Goal: Information Seeking & Learning: Learn about a topic

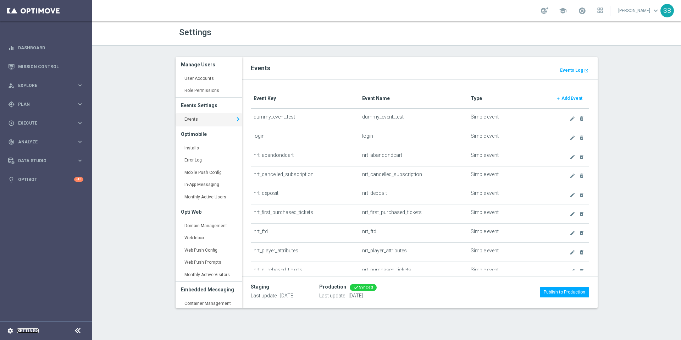
click at [21, 333] on link "Settings" at bounding box center [28, 331] width 22 height 4
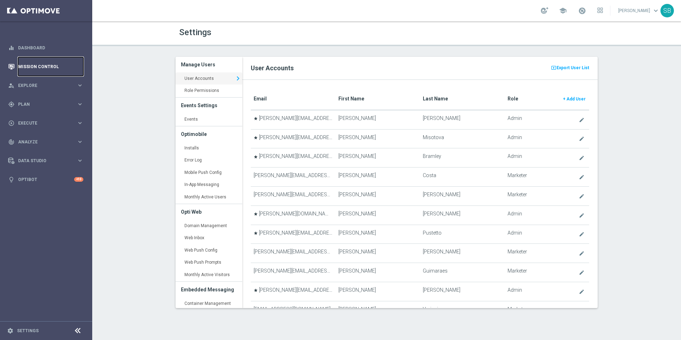
click at [53, 67] on link "Mission Control" at bounding box center [50, 66] width 65 height 19
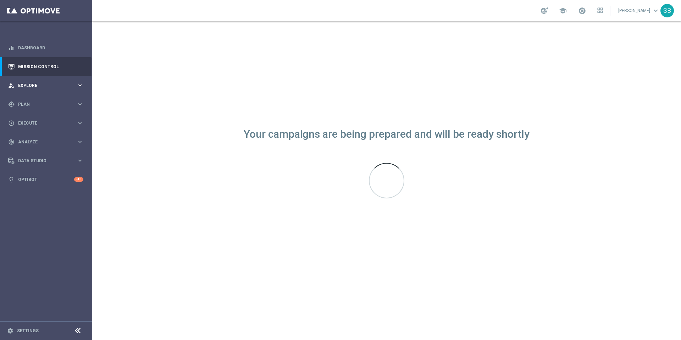
click at [79, 86] on icon "keyboard_arrow_right" at bounding box center [80, 85] width 7 height 7
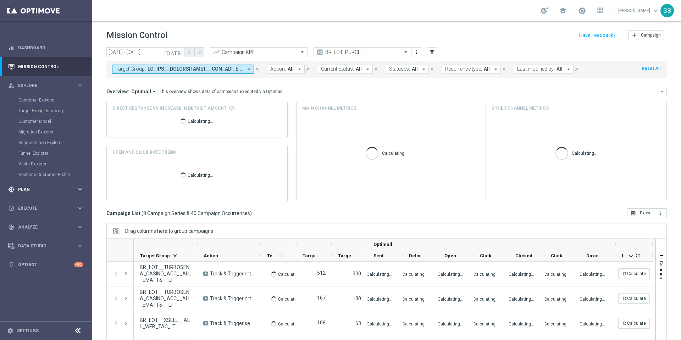
click at [33, 189] on span "Plan" at bounding box center [47, 189] width 59 height 4
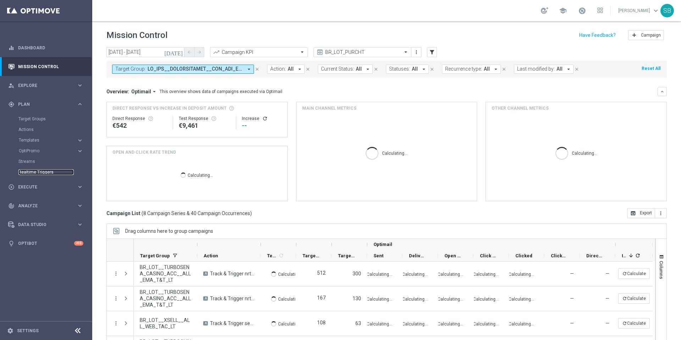
click at [33, 172] on link "Realtime Triggers" at bounding box center [45, 172] width 55 height 6
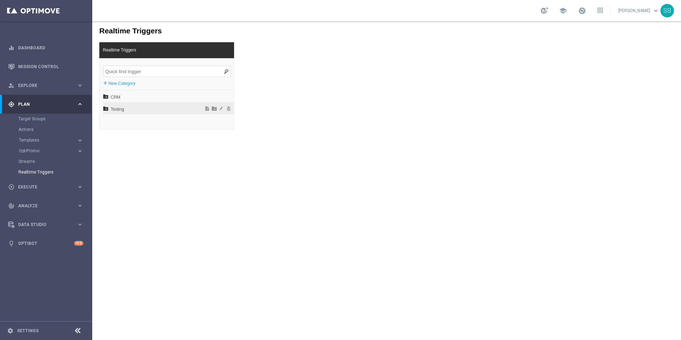
click at [116, 110] on span "Testing" at bounding box center [150, 109] width 78 height 12
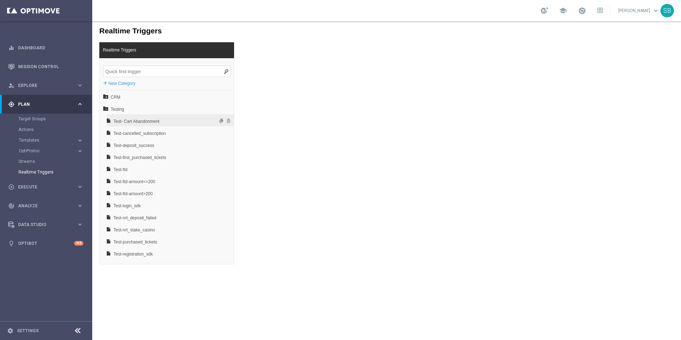
click at [135, 121] on span "Test- Cart Abandonment" at bounding box center [152, 121] width 76 height 12
click at [112, 122] on div "Test- Cart Abandonment" at bounding box center [170, 120] width 127 height 12
click at [120, 123] on span "Test- Cart Abandonment" at bounding box center [152, 121] width 76 height 12
click at [142, 121] on span "Test- Cart Abandonment" at bounding box center [152, 121] width 76 height 12
click at [127, 135] on span "Test-cancelled_subscription" at bounding box center [152, 133] width 76 height 12
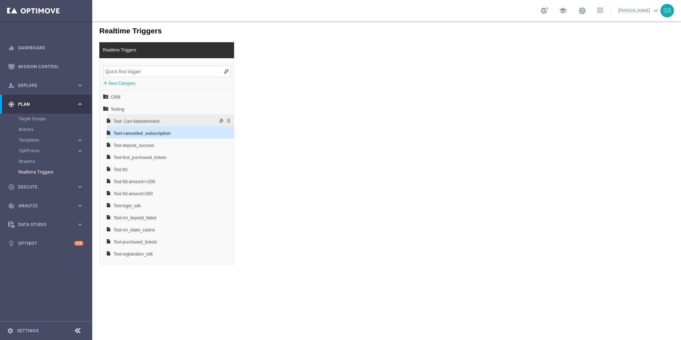
click at [129, 122] on span "Test- Cart Abandonment" at bounding box center [152, 121] width 76 height 12
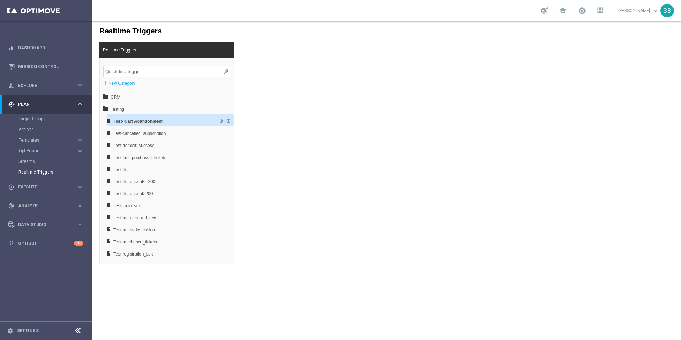
click at [109, 121] on icon at bounding box center [108, 120] width 5 height 5
click at [123, 123] on span "Test- Cart Abandonment" at bounding box center [152, 121] width 76 height 12
click at [32, 141] on span "Templates" at bounding box center [44, 140] width 51 height 4
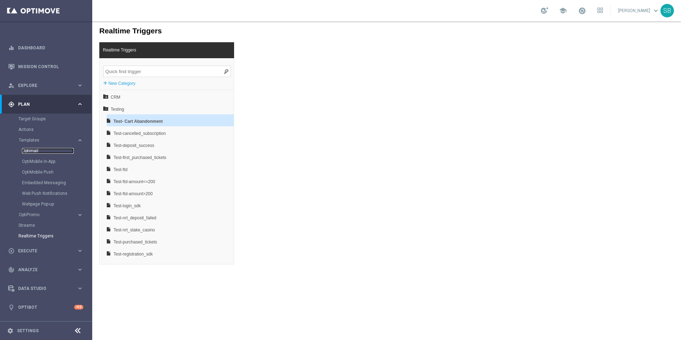
click at [33, 151] on link "Optimail" at bounding box center [48, 151] width 52 height 6
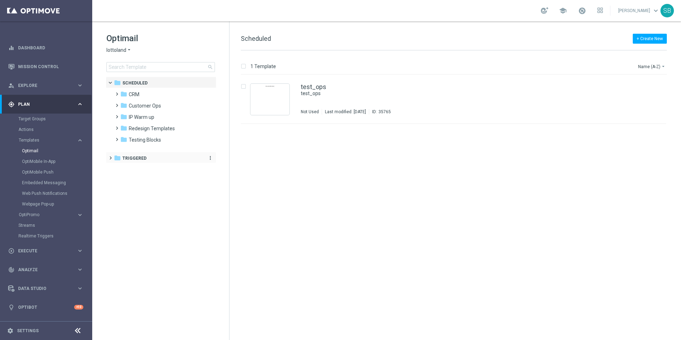
click at [119, 159] on icon "folder" at bounding box center [117, 157] width 7 height 7
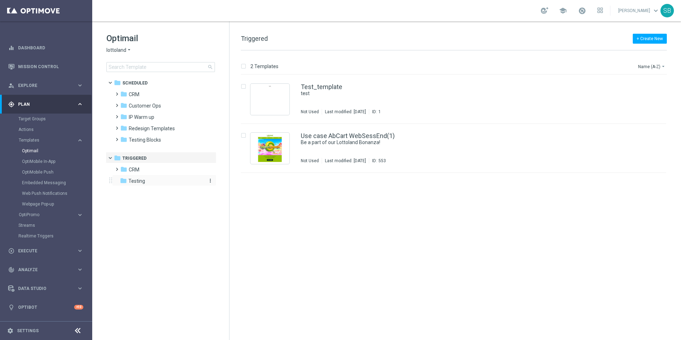
click at [126, 180] on icon "folder" at bounding box center [123, 180] width 7 height 7
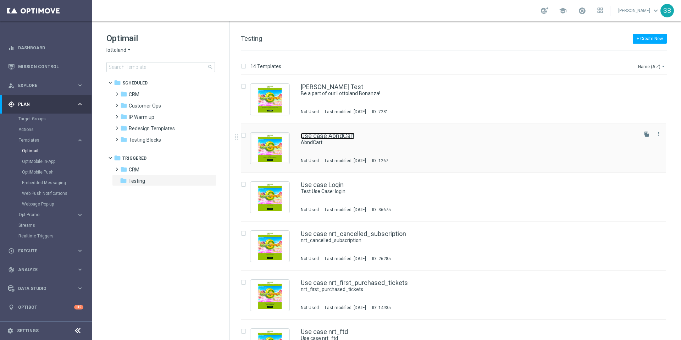
click at [307, 136] on link "Use case AbndCart" at bounding box center [328, 136] width 54 height 6
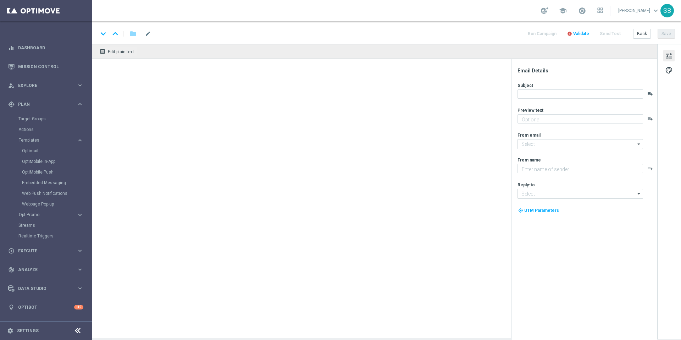
type textarea "T&T testing"
type input "mail@crm.lottoland.com"
type textarea "[%FIRST_NAME%]"
type input "service@lottoland.com"
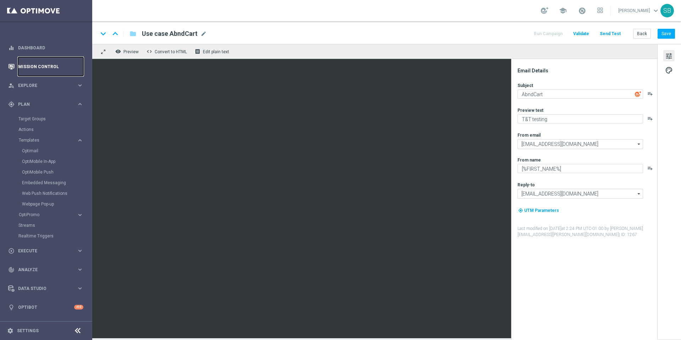
click at [27, 69] on link "Mission Control" at bounding box center [50, 66] width 65 height 19
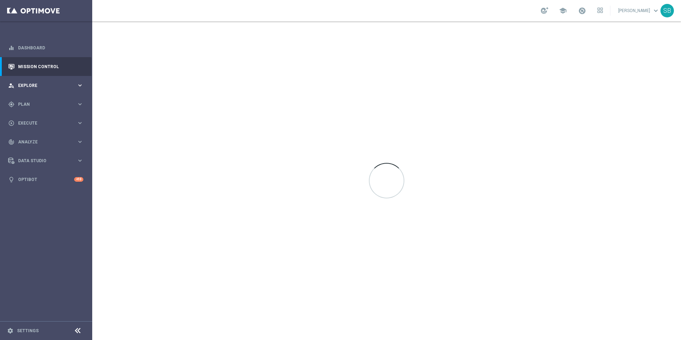
click at [31, 87] on span "Explore" at bounding box center [47, 85] width 59 height 4
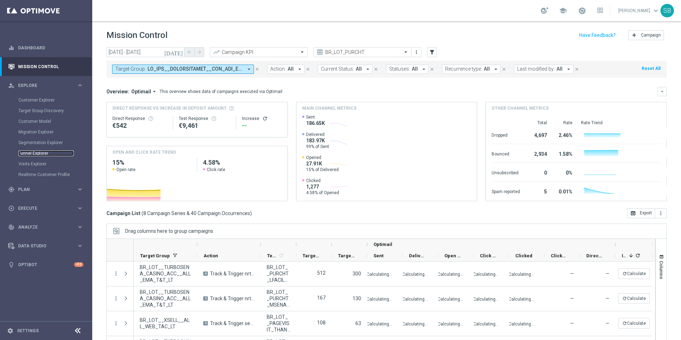
click at [34, 155] on link "Funnel Explorer" at bounding box center [45, 153] width 55 height 6
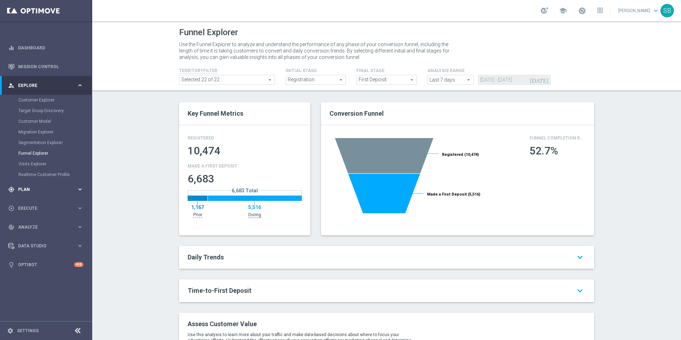
click at [36, 188] on span "Plan" at bounding box center [47, 189] width 59 height 4
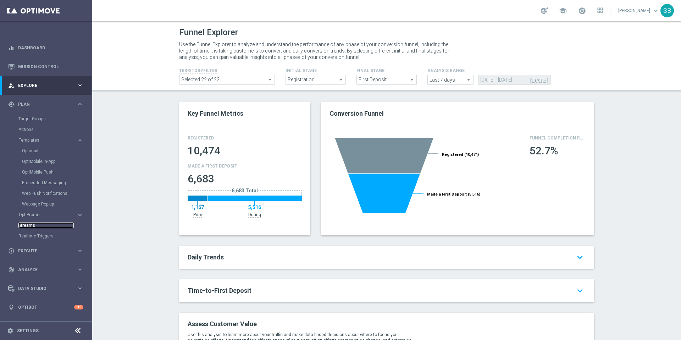
click at [31, 226] on link "Streams" at bounding box center [45, 226] width 55 height 6
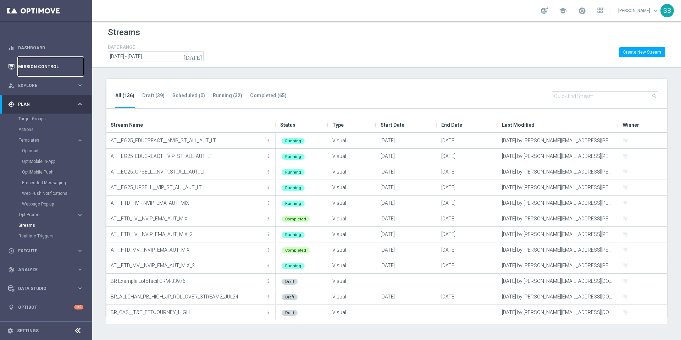
click at [39, 65] on link "Mission Control" at bounding box center [50, 66] width 65 height 19
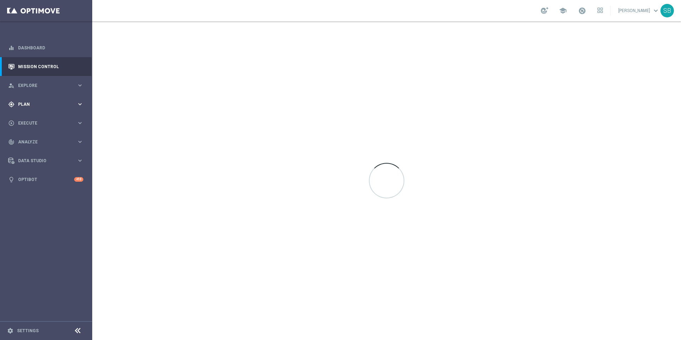
click at [32, 104] on span "Plan" at bounding box center [47, 104] width 59 height 4
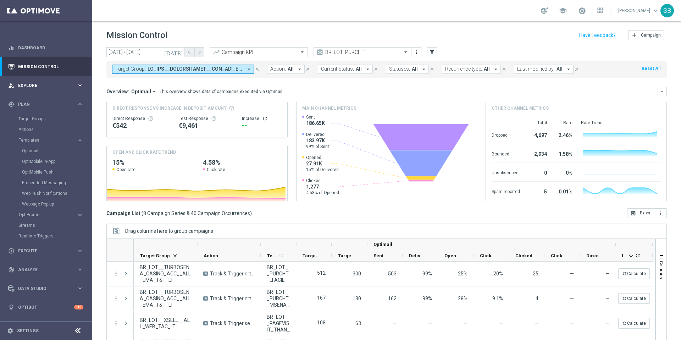
click at [75, 87] on span "Explore" at bounding box center [47, 85] width 59 height 4
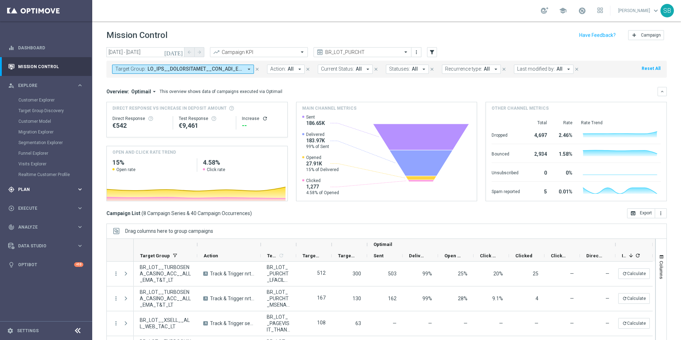
click at [33, 188] on span "Plan" at bounding box center [47, 189] width 59 height 4
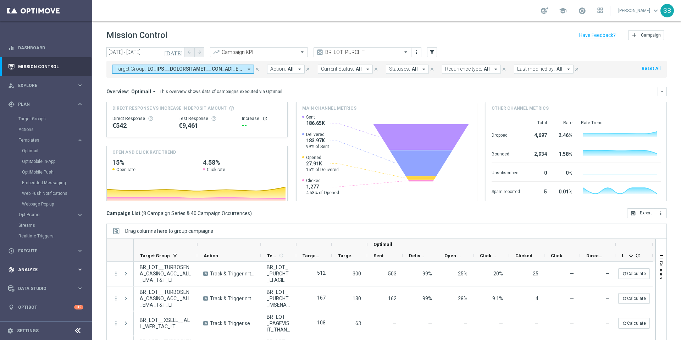
click at [38, 272] on div "track_changes Analyze" at bounding box center [42, 270] width 69 height 6
click at [80, 232] on icon "keyboard_arrow_right" at bounding box center [80, 231] width 7 height 7
click at [80, 231] on icon "keyboard_arrow_right" at bounding box center [80, 231] width 7 height 7
click at [80, 143] on icon "keyboard_arrow_right" at bounding box center [80, 141] width 7 height 7
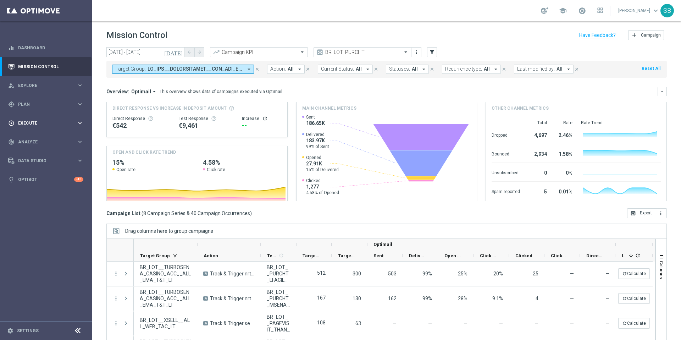
click at [80, 124] on icon "keyboard_arrow_right" at bounding box center [80, 123] width 7 height 7
click at [48, 138] on link "Campaign Builder" at bounding box center [45, 138] width 55 height 6
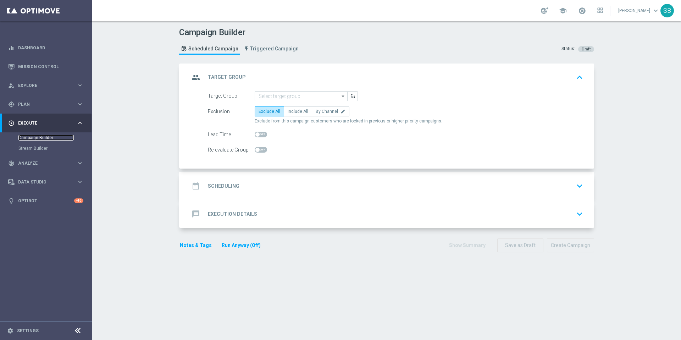
click at [48, 138] on link "Campaign Builder" at bounding box center [45, 138] width 55 height 6
click at [79, 124] on icon "keyboard_arrow_right" at bounding box center [80, 123] width 7 height 7
click at [37, 67] on link "Mission Control" at bounding box center [50, 66] width 65 height 19
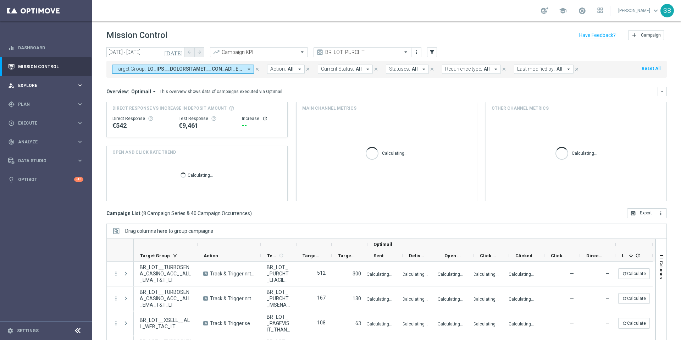
click at [80, 87] on icon "keyboard_arrow_right" at bounding box center [80, 85] width 7 height 7
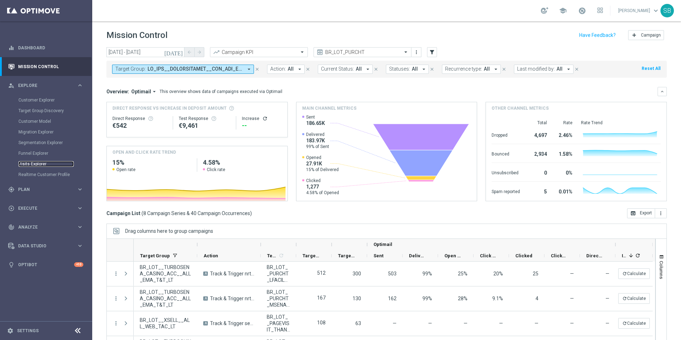
click at [37, 165] on link "Visits Explorer" at bounding box center [45, 164] width 55 height 6
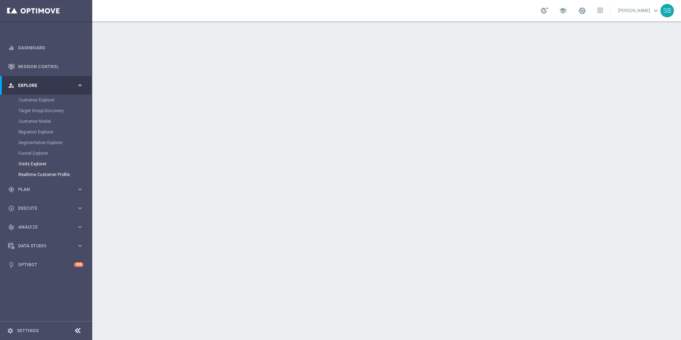
click at [52, 176] on link "Realtime Customer Profile" at bounding box center [45, 175] width 55 height 6
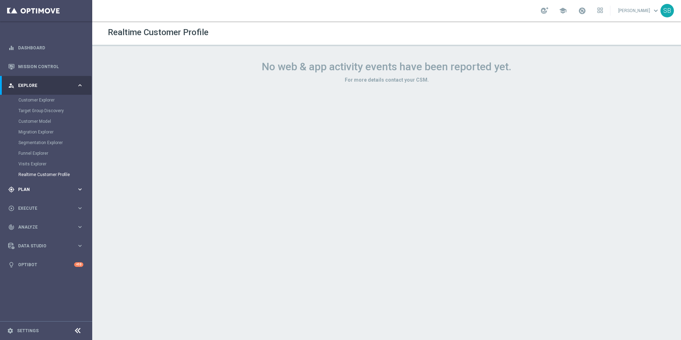
click at [40, 188] on span "Plan" at bounding box center [47, 189] width 59 height 4
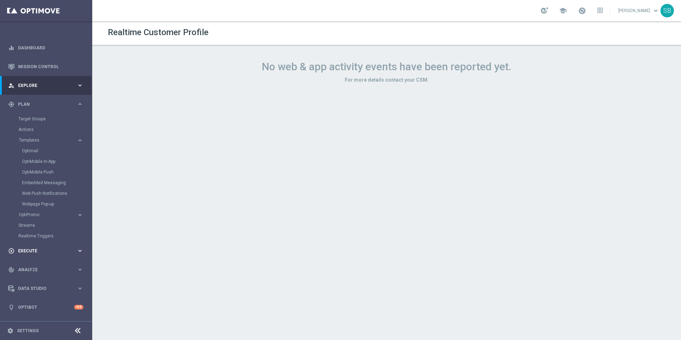
click at [39, 250] on span "Execute" at bounding box center [47, 251] width 59 height 4
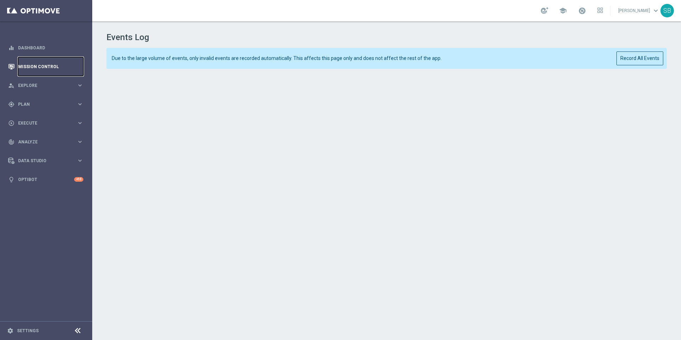
click at [41, 69] on link "Mission Control" at bounding box center [50, 66] width 65 height 19
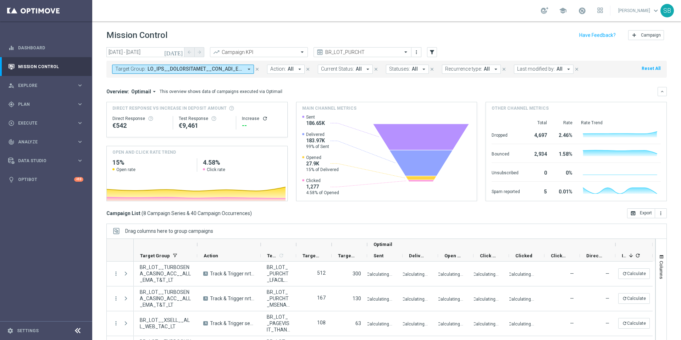
click at [250, 70] on icon "arrow_drop_down" at bounding box center [249, 69] width 6 height 6
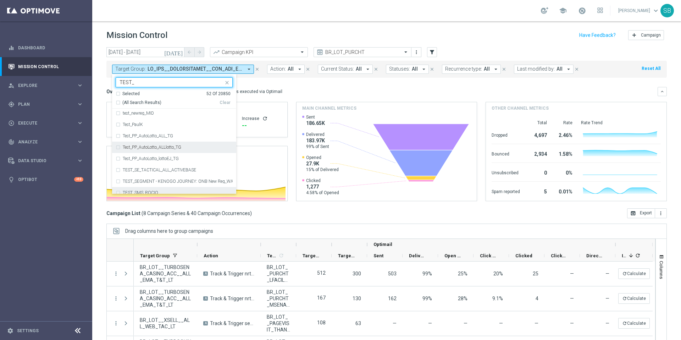
scroll to position [1863, 0]
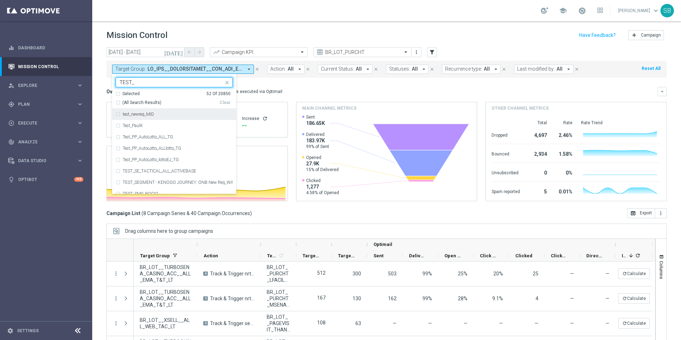
type input "TEST_"
click at [251, 68] on icon "arrow_drop_down" at bounding box center [249, 69] width 6 height 6
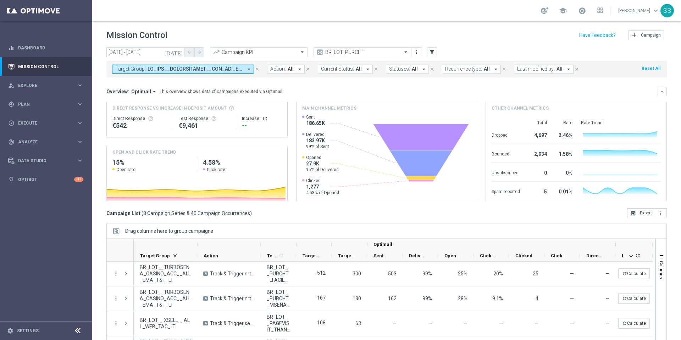
click at [251, 68] on icon "arrow_drop_down" at bounding box center [249, 69] width 6 height 6
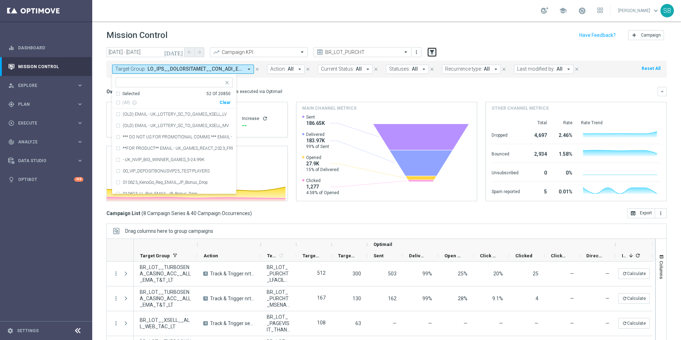
click at [433, 54] on icon "filter_alt" at bounding box center [432, 52] width 6 height 6
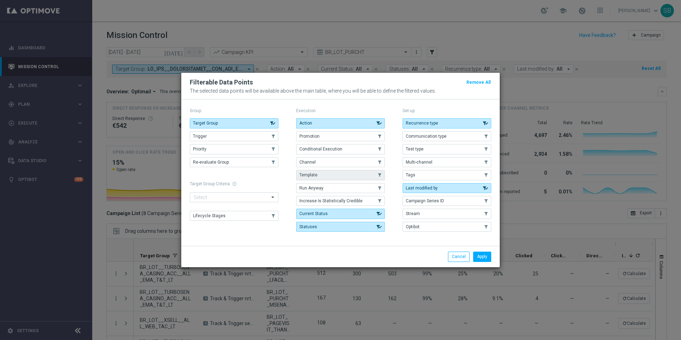
click at [310, 174] on span "Template" at bounding box center [309, 174] width 18 height 5
click at [251, 122] on button "Target Group" at bounding box center [234, 123] width 89 height 10
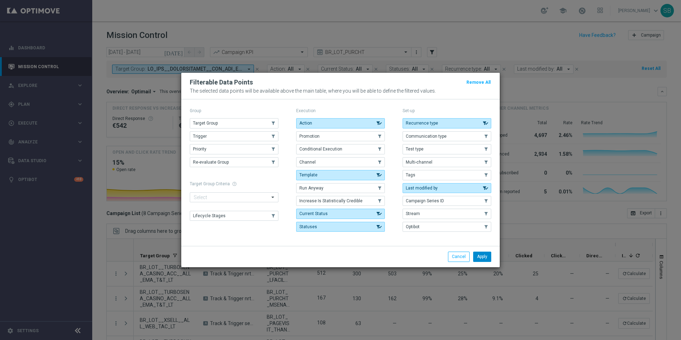
click at [484, 259] on button "Apply" at bounding box center [482, 257] width 18 height 10
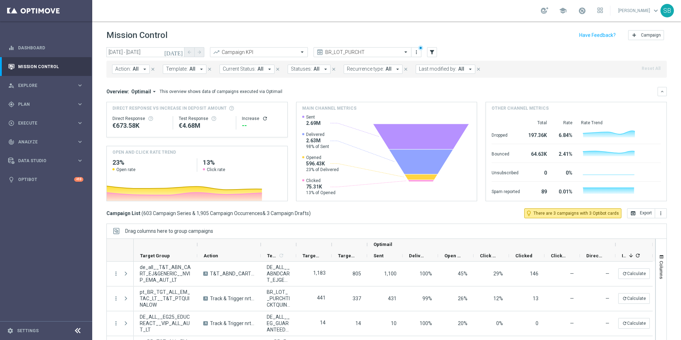
click at [192, 70] on span "All" at bounding box center [193, 69] width 6 height 6
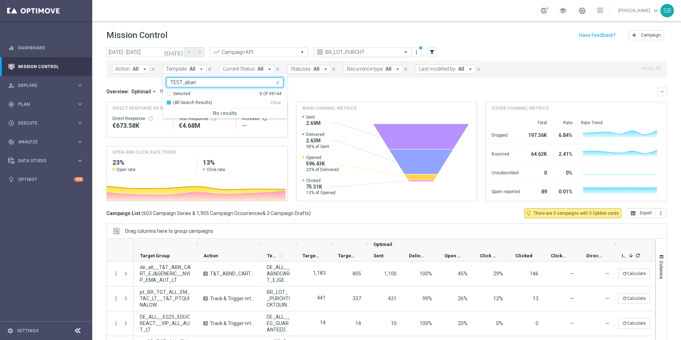
type input "TEST_aban"
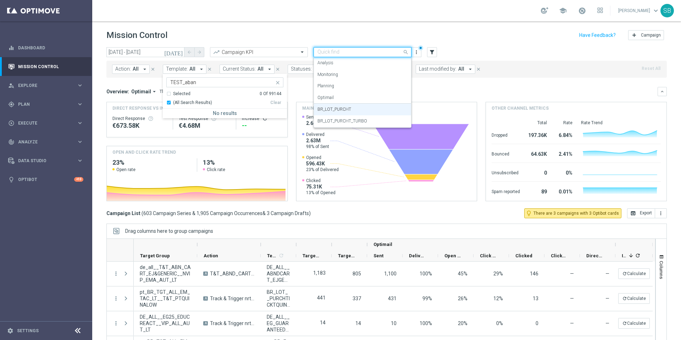
click at [406, 53] on span at bounding box center [406, 52] width 9 height 9
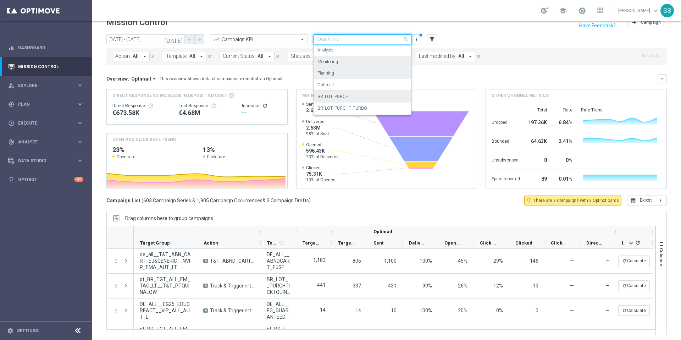
scroll to position [0, 0]
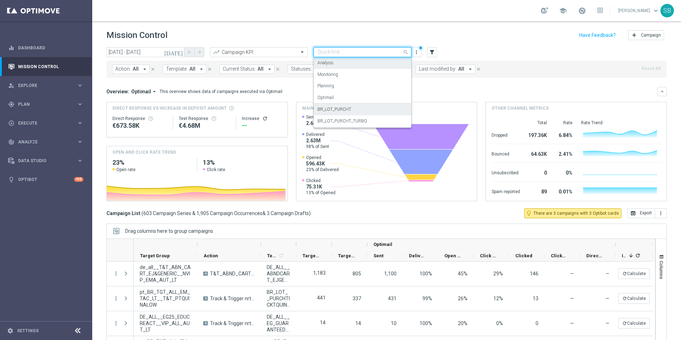
click at [336, 64] on div "Analysis" at bounding box center [363, 63] width 90 height 12
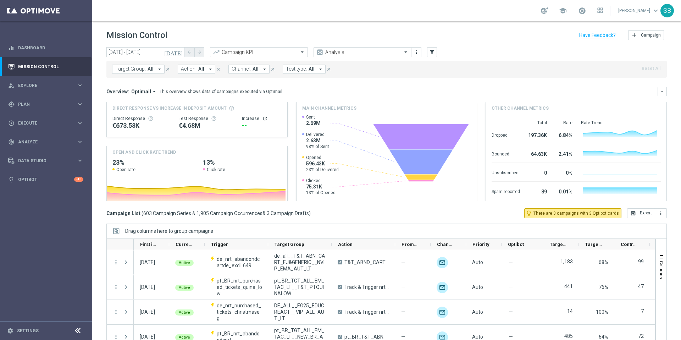
click at [203, 69] on button "Action: All arrow_drop_down" at bounding box center [197, 69] width 38 height 9
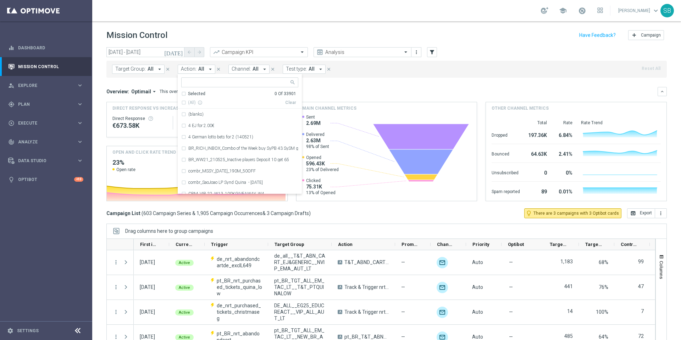
click at [157, 70] on icon "arrow_drop_down" at bounding box center [160, 69] width 6 height 6
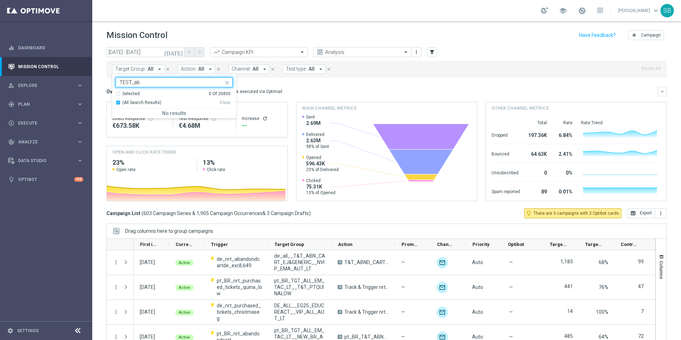
click at [119, 103] on div "(All Search Results)" at bounding box center [168, 103] width 104 height 6
click at [141, 83] on input "TEST_ab" at bounding box center [172, 83] width 104 height 6
drag, startPoint x: 140, startPoint y: 82, endPoint x: 115, endPoint y: 81, distance: 24.5
click at [116, 81] on div "TEST_ab" at bounding box center [174, 82] width 117 height 10
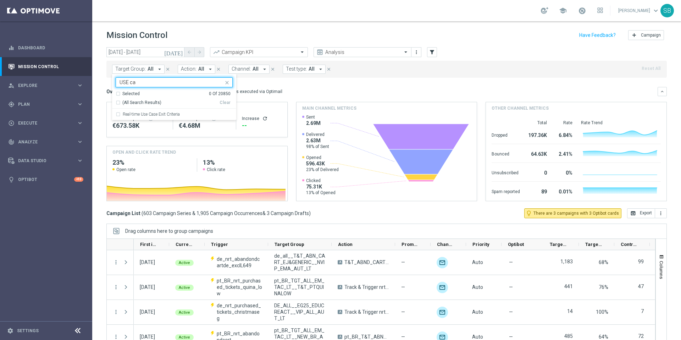
type input "USE cas"
drag, startPoint x: 140, startPoint y: 84, endPoint x: 116, endPoint y: 82, distance: 23.9
click at [116, 82] on div "USE cas" at bounding box center [170, 82] width 108 height 9
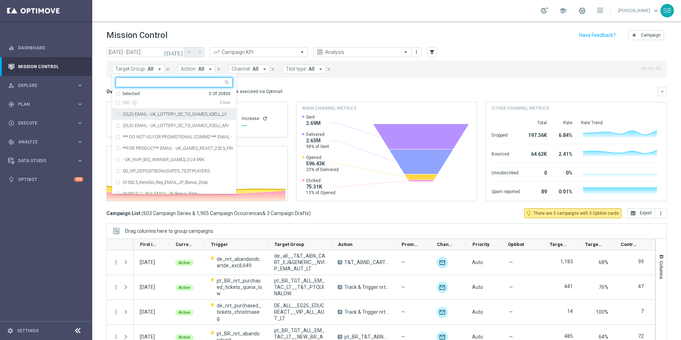
click at [158, 69] on icon "arrow_drop_down" at bounding box center [160, 69] width 6 height 6
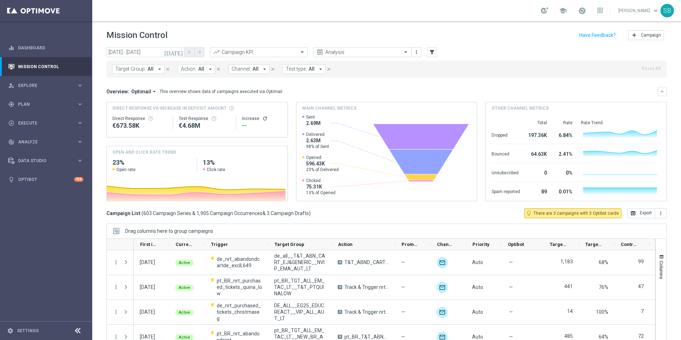
click at [158, 69] on icon "arrow_drop_down" at bounding box center [160, 69] width 6 height 6
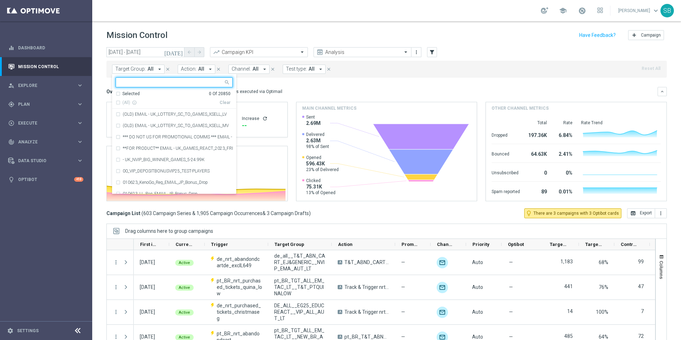
click at [124, 83] on input "text" at bounding box center [172, 83] width 104 height 6
type input "T"
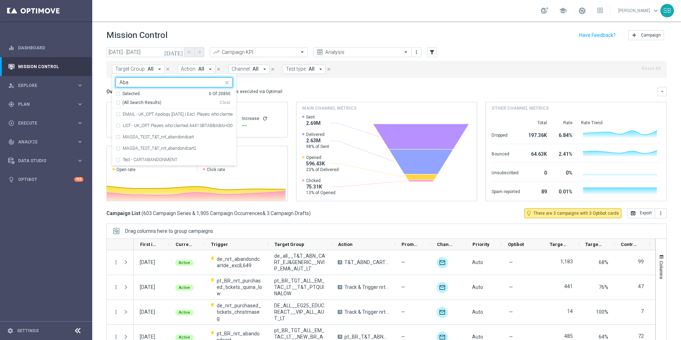
type input "Aba"
click at [159, 140] on div "MAGDA_TEST_T&T_nrt_abandondcart" at bounding box center [174, 136] width 117 height 11
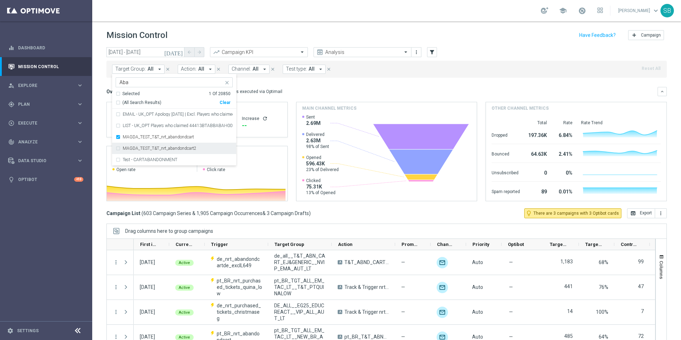
click at [119, 146] on div "MAGDA_TEST_T&T_nrt_abandondcart2" at bounding box center [174, 148] width 117 height 11
click at [119, 160] on div "Test - CARTABANDONMENT" at bounding box center [174, 159] width 117 height 11
click at [352, 88] on div "Overview: Optimail arrow_drop_down This overview shows data of campaigns execut…" at bounding box center [382, 91] width 552 height 6
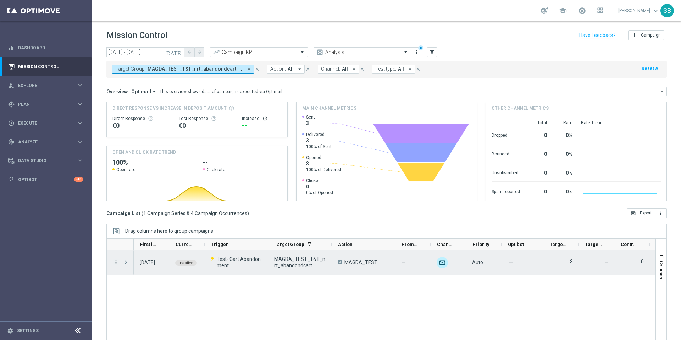
click at [116, 261] on icon "more_vert" at bounding box center [116, 262] width 6 height 6
click at [239, 276] on div "[DATE] Inactive Test- Cart Abandonment MAGDA_TEST_T&T_nrt_abandondcart A MAGDA_…" at bounding box center [395, 298] width 522 height 97
click at [116, 263] on icon "more_vert" at bounding box center [116, 262] width 6 height 6
click at [213, 271] on div "Test- Cart Abandonment" at bounding box center [237, 262] width 64 height 24
click at [117, 263] on icon "more_vert" at bounding box center [116, 262] width 6 height 6
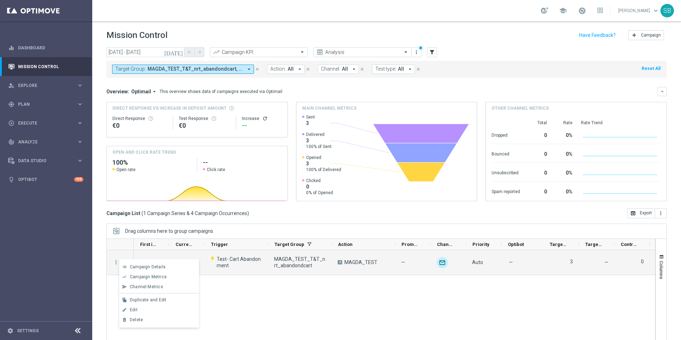
click at [244, 295] on div "[DATE] Inactive Test- Cart Abandonment MAGDA_TEST_T&T_nrt_abandondcart A MAGDA_…" at bounding box center [395, 298] width 522 height 97
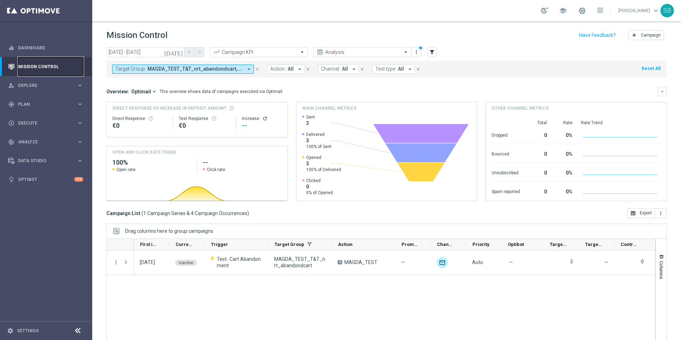
click at [29, 66] on link "Mission Control" at bounding box center [50, 66] width 65 height 19
click at [29, 104] on span "Plan" at bounding box center [47, 104] width 59 height 4
click at [30, 140] on span "Templates" at bounding box center [44, 140] width 51 height 4
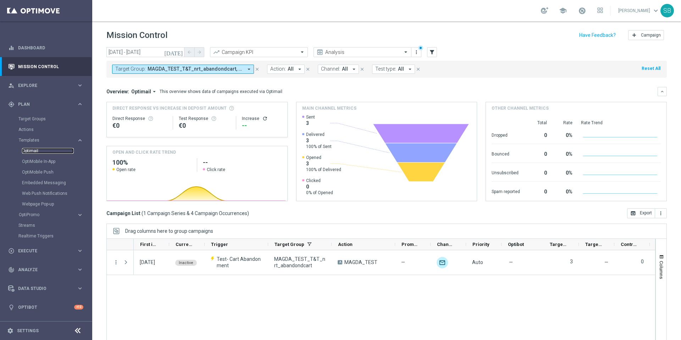
click at [32, 150] on link "Optimail" at bounding box center [48, 151] width 52 height 6
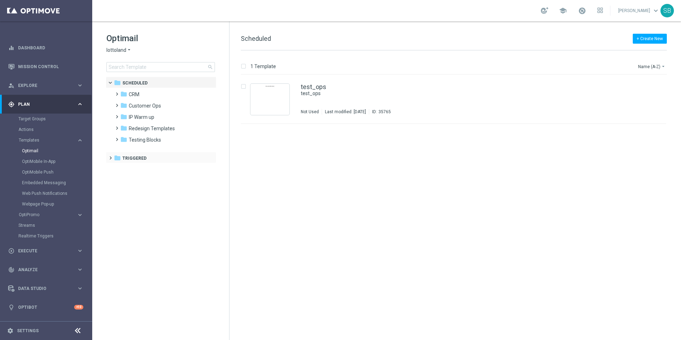
click at [110, 156] on span at bounding box center [109, 154] width 3 height 3
click at [130, 50] on icon "arrow_drop_down" at bounding box center [129, 50] width 6 height 7
click at [0, 0] on span "[DOMAIN_NAME]" at bounding box center [0, 0] width 0 height 0
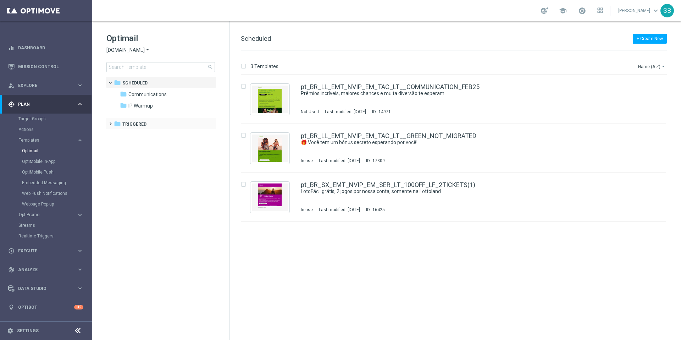
click at [111, 122] on span at bounding box center [109, 120] width 3 height 3
click at [117, 133] on span at bounding box center [115, 132] width 3 height 3
click at [124, 145] on span at bounding box center [122, 143] width 3 height 3
click at [148, 159] on span "ROW nrt_abandondcart" at bounding box center [169, 158] width 53 height 6
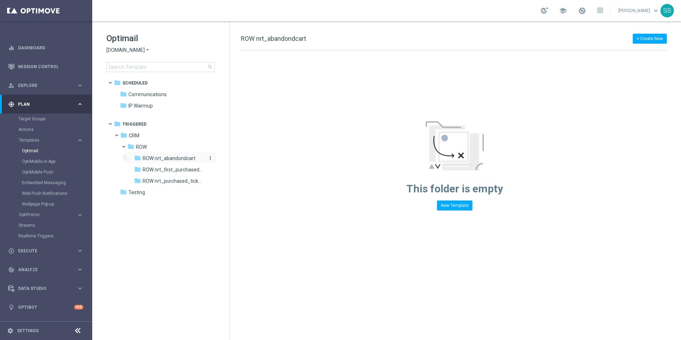
click at [153, 159] on span "ROW nrt_abandondcart" at bounding box center [169, 158] width 53 height 6
click at [138, 159] on icon "folder" at bounding box center [137, 157] width 7 height 7
click at [138, 170] on icon "folder" at bounding box center [137, 169] width 7 height 7
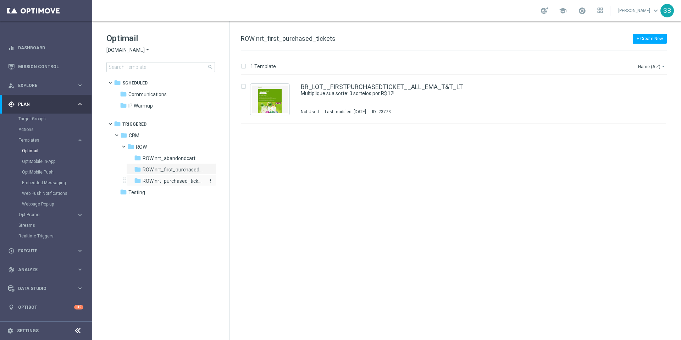
click at [138, 180] on icon "folder" at bounding box center [137, 180] width 7 height 7
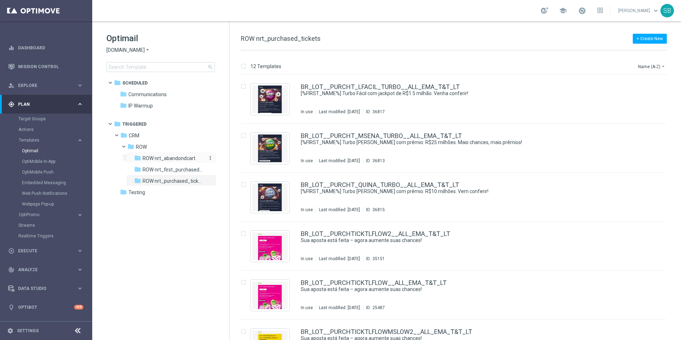
click at [143, 159] on span "ROW nrt_abandondcart" at bounding box center [169, 158] width 53 height 6
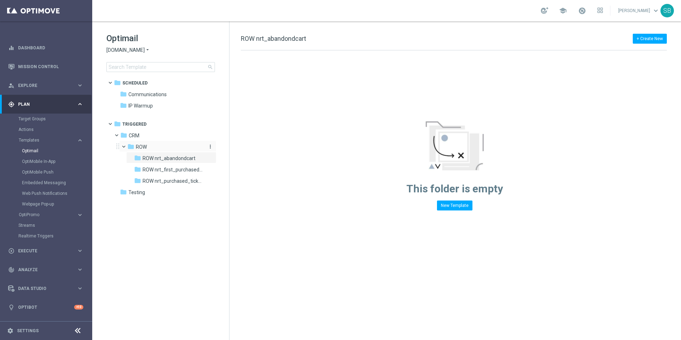
click at [133, 147] on icon "folder" at bounding box center [130, 146] width 7 height 7
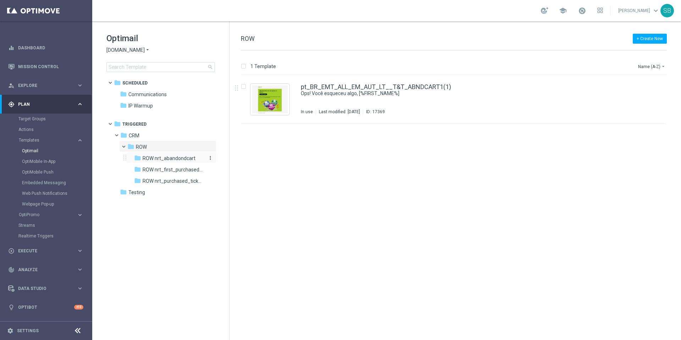
click at [146, 161] on span "ROW nrt_abandondcart" at bounding box center [169, 158] width 53 height 6
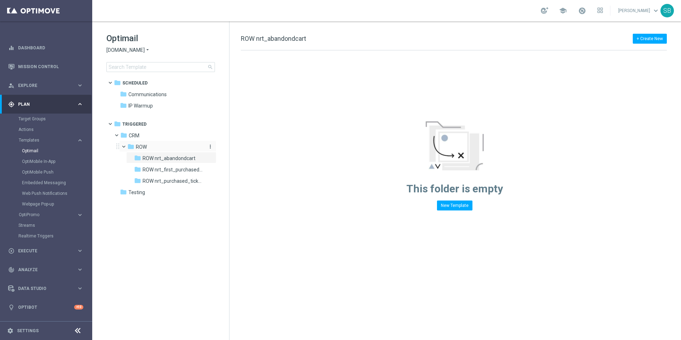
click at [141, 149] on span "ROW" at bounding box center [141, 147] width 11 height 6
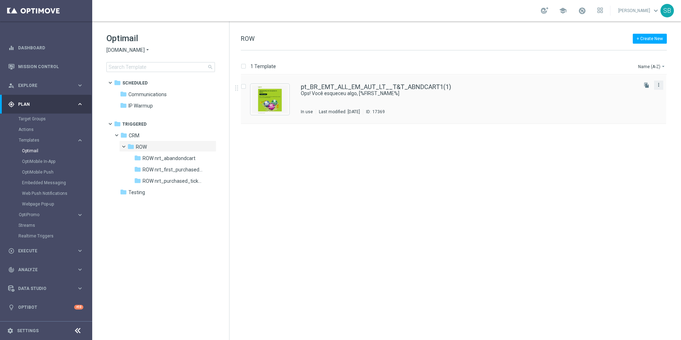
click at [661, 87] on icon "more_vert" at bounding box center [659, 85] width 6 height 6
click at [622, 93] on div "Move" at bounding box center [630, 92] width 43 height 5
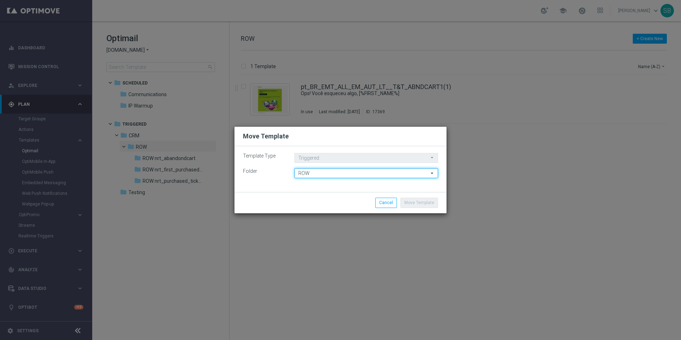
click at [370, 173] on input "ROW" at bounding box center [367, 173] width 144 height 10
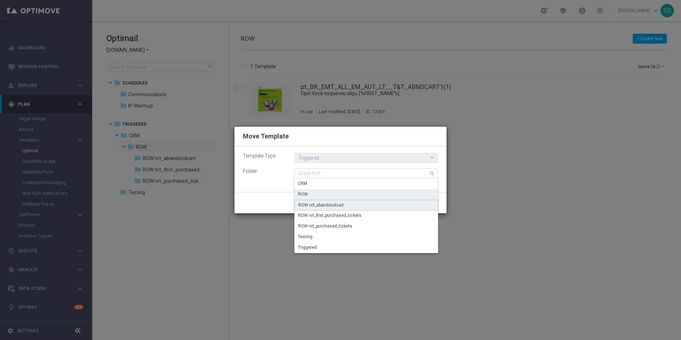
click at [334, 204] on div "ROW nrt_abandondcart" at bounding box center [320, 205] width 45 height 6
type input "ROW nrt_abandondcart"
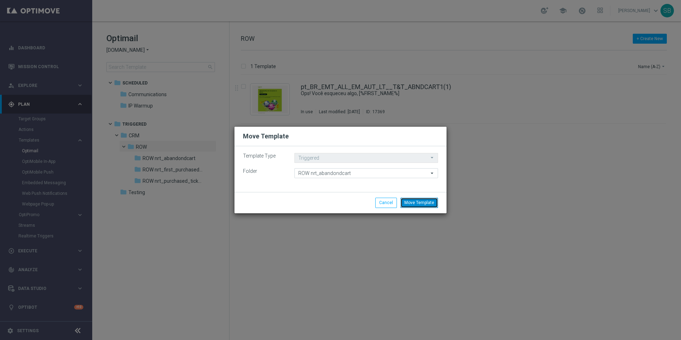
click at [420, 204] on button "Move Template" at bounding box center [420, 203] width 38 height 10
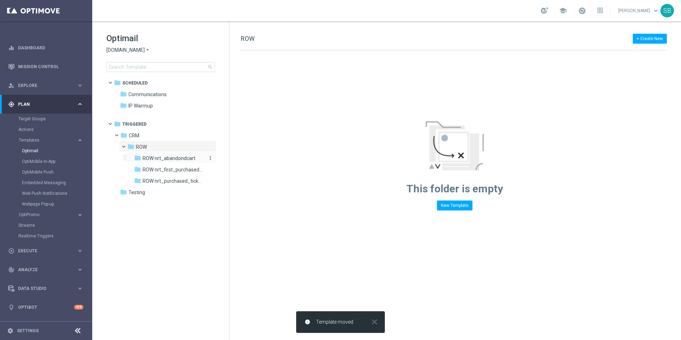
click at [171, 158] on span "ROW nrt_abandondcart" at bounding box center [169, 158] width 53 height 6
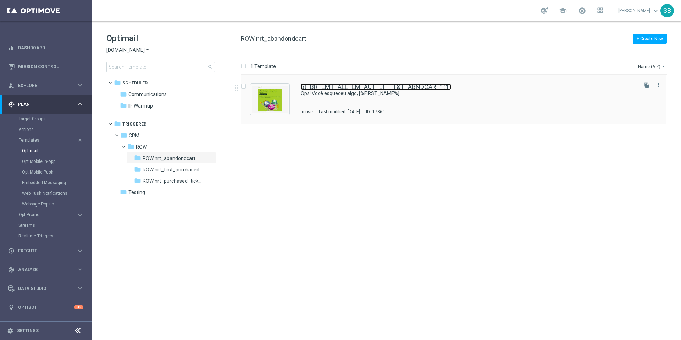
click at [324, 89] on link "pt_BR_EMT_ALL_EM_AUT_LT__T&T_ABNDCART1(1)" at bounding box center [376, 87] width 150 height 6
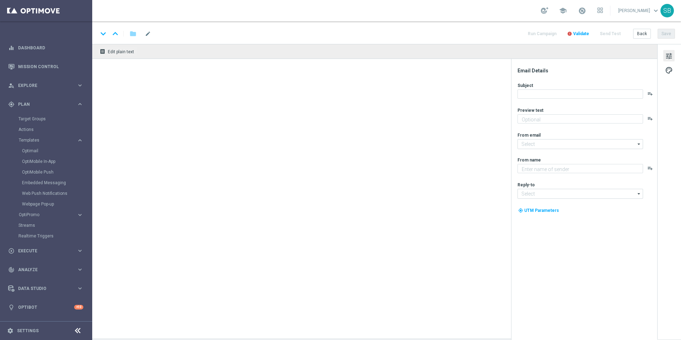
type textarea "Seu carrinho está esperando!"
type textarea "Lottoland"
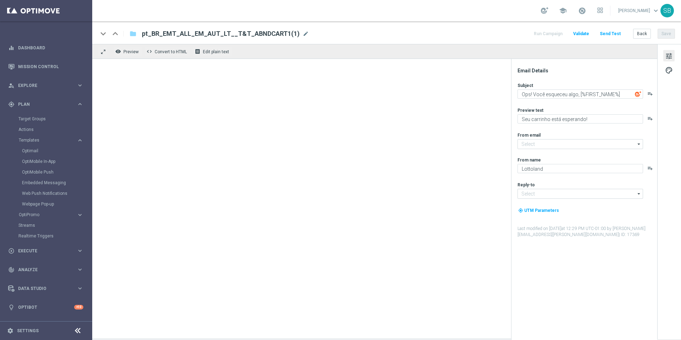
type input "[EMAIL_ADDRESS][DOMAIN_NAME]"
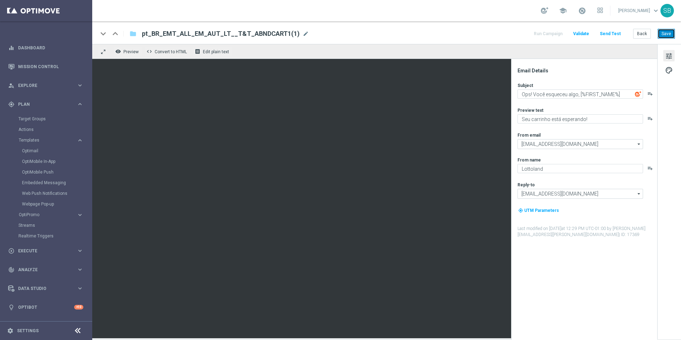
click at [673, 35] on button "Save" at bounding box center [666, 34] width 17 height 10
click at [637, 34] on button "Back" at bounding box center [643, 34] width 18 height 10
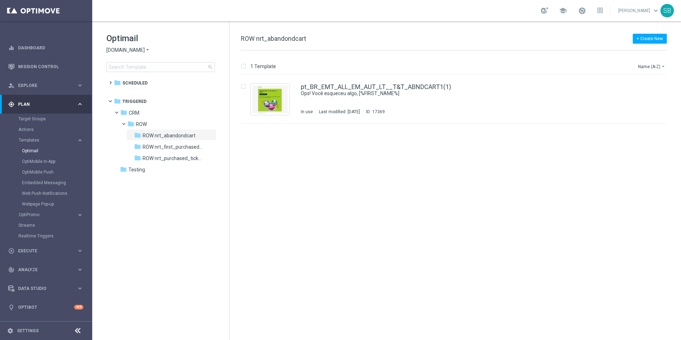
click at [146, 50] on icon "arrow_drop_down" at bounding box center [148, 50] width 6 height 7
click at [132, 57] on div "lottoland" at bounding box center [133, 58] width 53 height 9
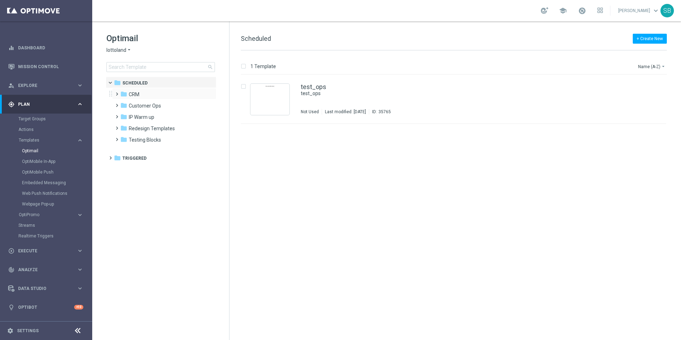
click at [117, 92] on span at bounding box center [115, 90] width 3 height 3
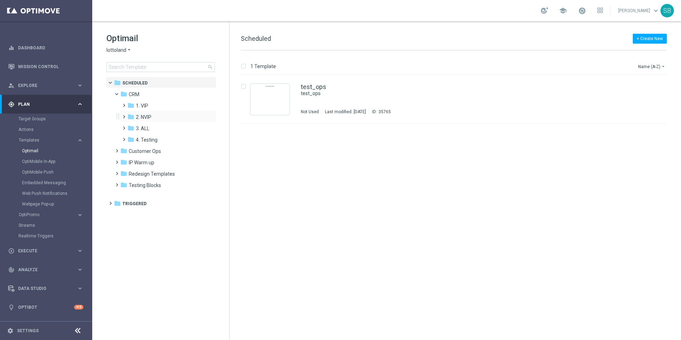
click at [124, 115] on span at bounding box center [122, 113] width 3 height 3
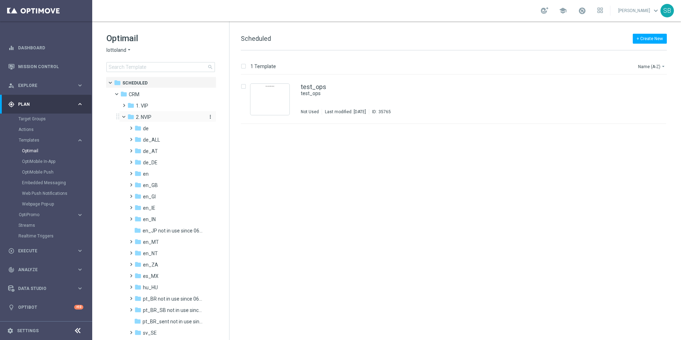
click at [132, 116] on icon "folder" at bounding box center [130, 116] width 7 height 7
click at [140, 174] on icon "folder" at bounding box center [138, 173] width 7 height 7
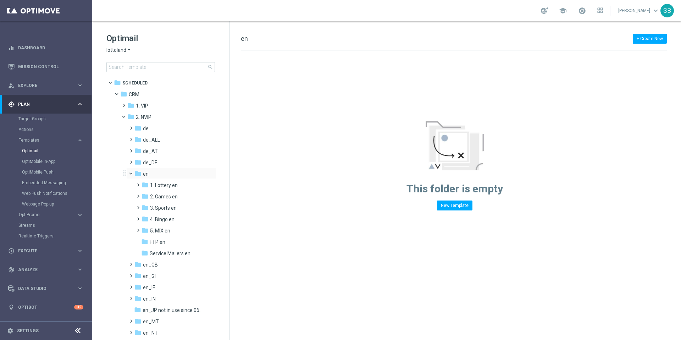
click at [133, 173] on span at bounding box center [134, 171] width 3 height 3
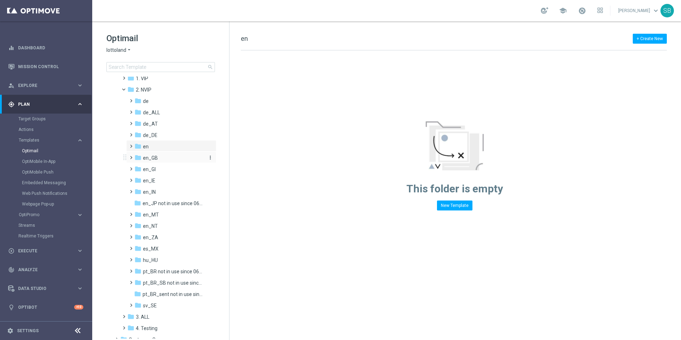
scroll to position [18, 0]
click at [131, 100] on icon "folder" at bounding box center [130, 98] width 7 height 7
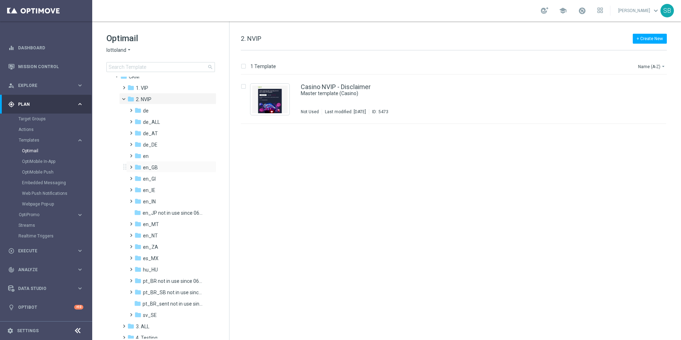
click at [131, 165] on span at bounding box center [129, 164] width 3 height 3
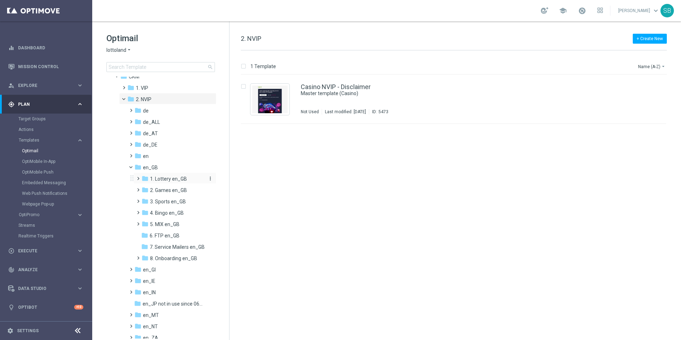
click at [145, 182] on icon "folder" at bounding box center [145, 178] width 7 height 7
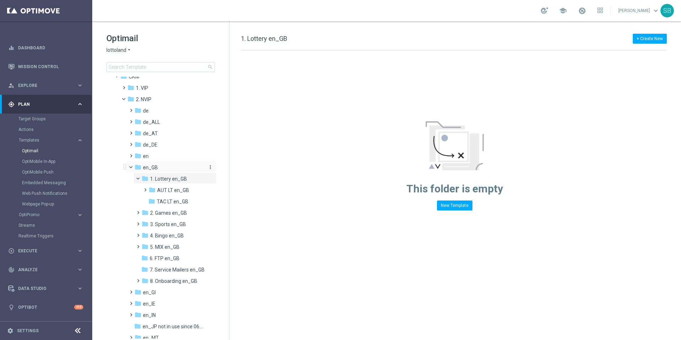
click at [138, 171] on icon "folder" at bounding box center [138, 167] width 7 height 7
click at [133, 167] on span at bounding box center [134, 165] width 3 height 3
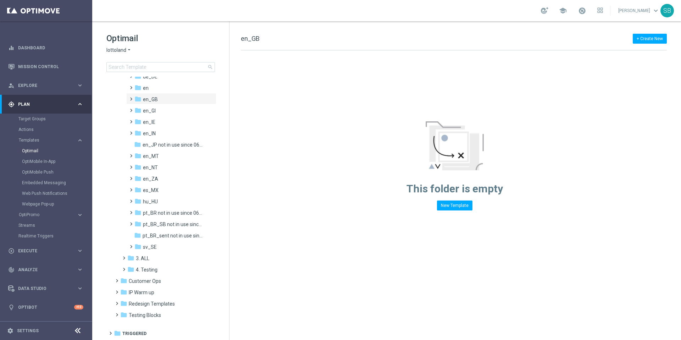
scroll to position [86, 0]
click at [139, 101] on icon "folder" at bounding box center [138, 98] width 7 height 7
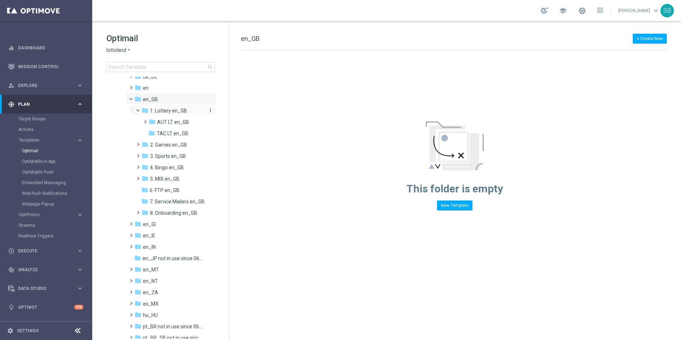
click at [143, 111] on icon "folder" at bounding box center [145, 110] width 7 height 7
click at [140, 110] on span at bounding box center [141, 108] width 3 height 3
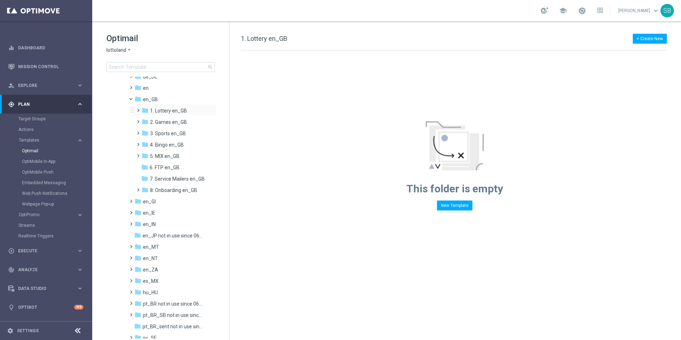
click at [138, 109] on span at bounding box center [136, 107] width 3 height 3
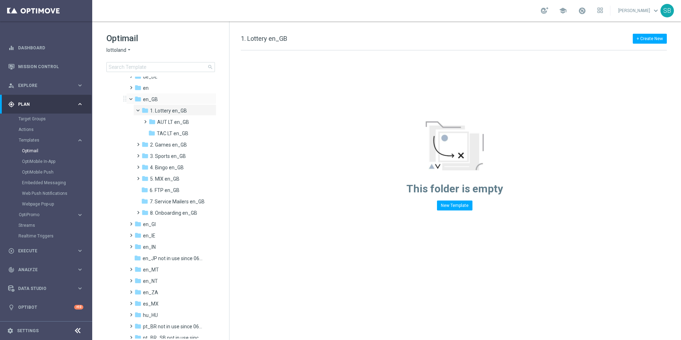
click at [133, 99] on span at bounding box center [134, 97] width 3 height 3
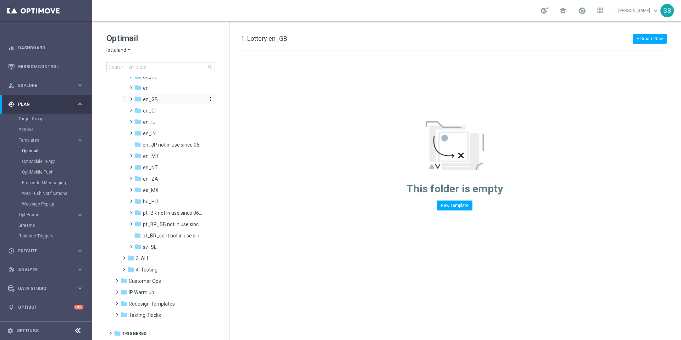
click at [145, 101] on span "en_GB" at bounding box center [150, 99] width 15 height 6
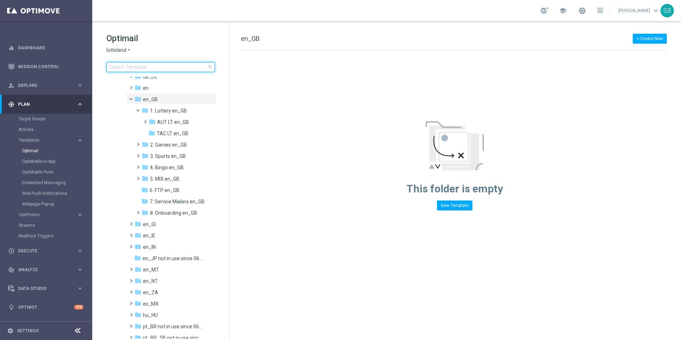
click at [127, 70] on input at bounding box center [160, 67] width 109 height 10
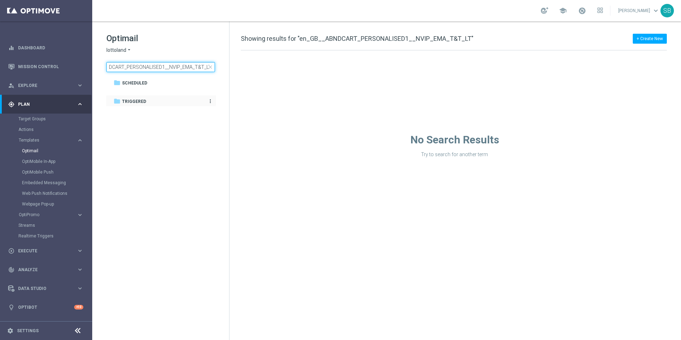
type input "en_GB__ABNDCART_PERSONALISED1__NVIP_EMA_T&T_LT"
click at [118, 100] on icon "folder" at bounding box center [117, 101] width 7 height 7
click at [120, 83] on icon "folder" at bounding box center [117, 82] width 7 height 7
click at [210, 68] on span "close" at bounding box center [211, 67] width 6 height 6
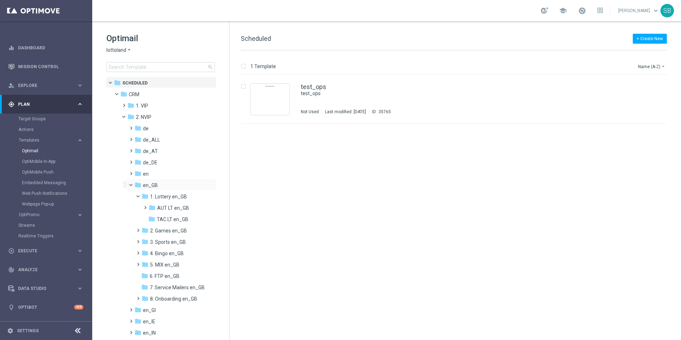
click at [133, 185] on span at bounding box center [134, 183] width 3 height 3
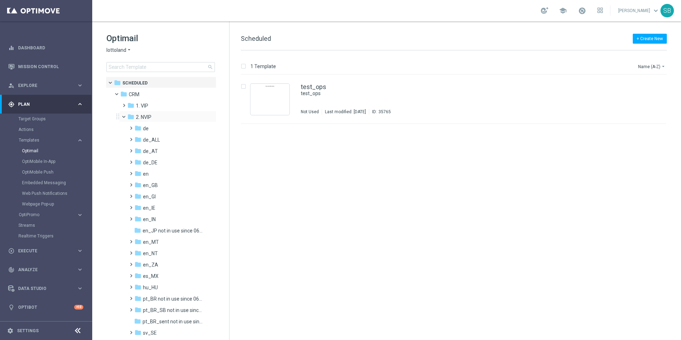
click at [126, 116] on span at bounding box center [127, 115] width 3 height 3
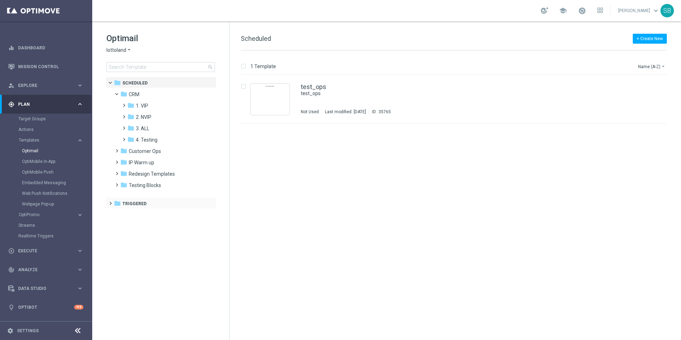
click at [111, 202] on span at bounding box center [109, 200] width 3 height 3
click at [117, 213] on span at bounding box center [115, 211] width 3 height 3
click at [133, 261] on icon "folder" at bounding box center [130, 260] width 7 height 7
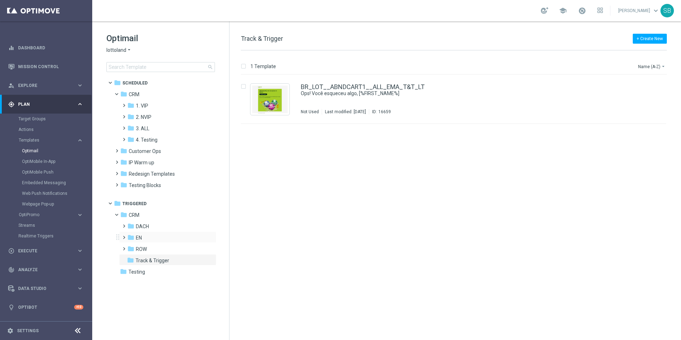
click at [124, 236] on span at bounding box center [122, 234] width 3 height 3
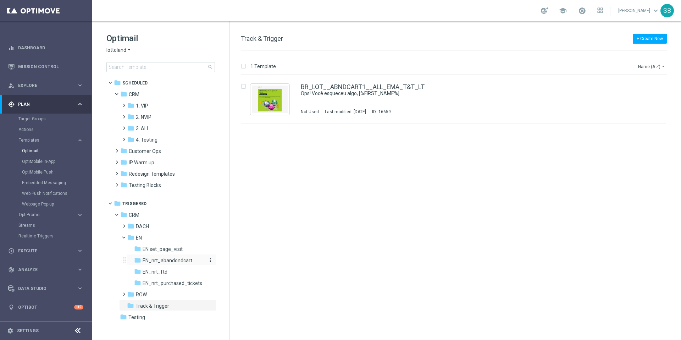
click at [138, 261] on icon "folder" at bounding box center [137, 260] width 7 height 7
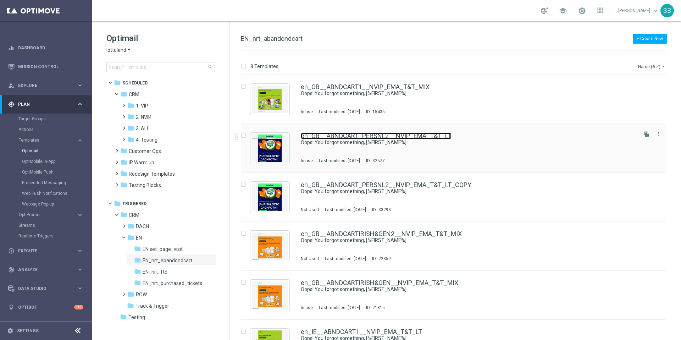
click at [362, 137] on link "en_GB__ABNDCART_PERSNL2__NVIP_EMA_T&T_LT" at bounding box center [376, 136] width 151 height 6
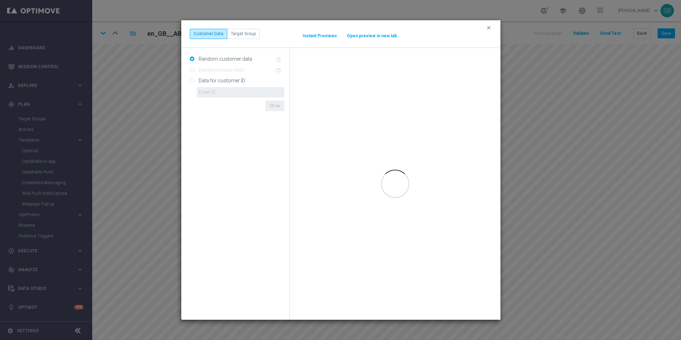
click at [651, 51] on div "clear Customer Data Target Group It might take a while... Instant Previews Open…" at bounding box center [340, 170] width 681 height 340
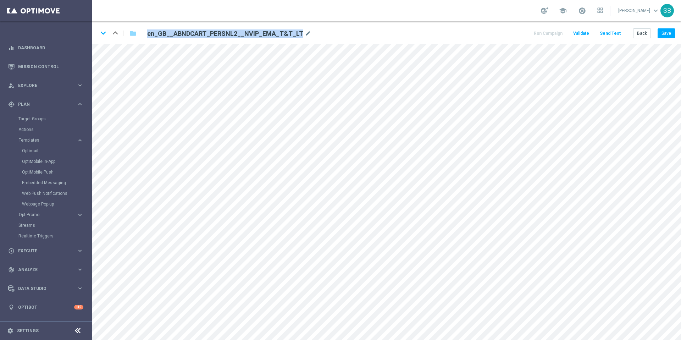
drag, startPoint x: 148, startPoint y: 34, endPoint x: 295, endPoint y: 32, distance: 146.6
click at [295, 32] on h2 "en_GB__ABNDCART_PERSNL2__NVIP_EMA_T&T_LT" at bounding box center [225, 33] width 156 height 9
copy h2 "en_GB__ABNDCART_PERSNL2__NVIP_EMA_T&T_LT"
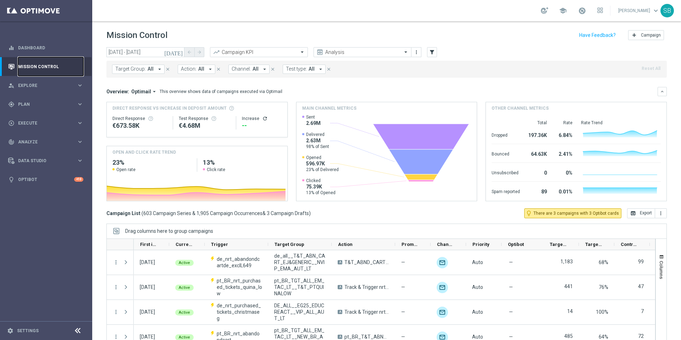
click at [54, 66] on link "Mission Control" at bounding box center [50, 66] width 65 height 19
click at [77, 102] on icon "keyboard_arrow_right" at bounding box center [80, 104] width 7 height 7
click at [33, 142] on span "Templates" at bounding box center [44, 140] width 51 height 4
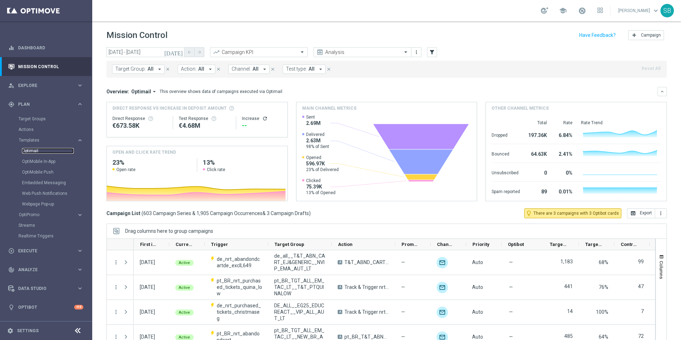
click at [35, 153] on link "Optimail" at bounding box center [48, 151] width 52 height 6
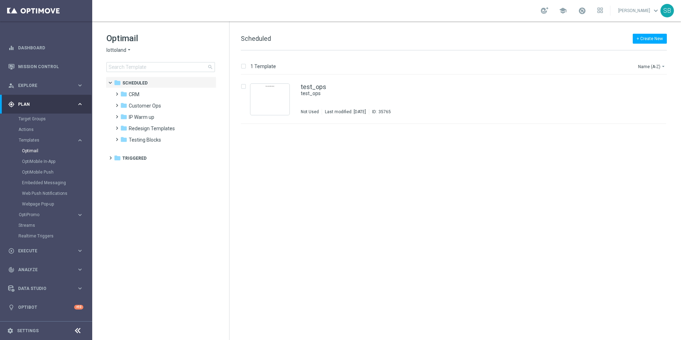
click at [130, 49] on icon "arrow_drop_down" at bounding box center [129, 50] width 6 height 7
click at [0, 0] on span "[DOMAIN_NAME]" at bounding box center [0, 0] width 0 height 0
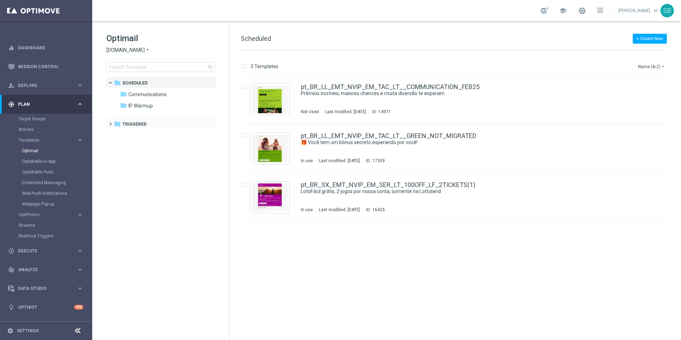
click at [111, 122] on span at bounding box center [109, 120] width 3 height 3
click at [117, 133] on span at bounding box center [115, 132] width 3 height 3
click at [124, 145] on span at bounding box center [122, 143] width 3 height 3
click at [163, 183] on span "ROW nrt_purchased_tickets" at bounding box center [173, 181] width 61 height 6
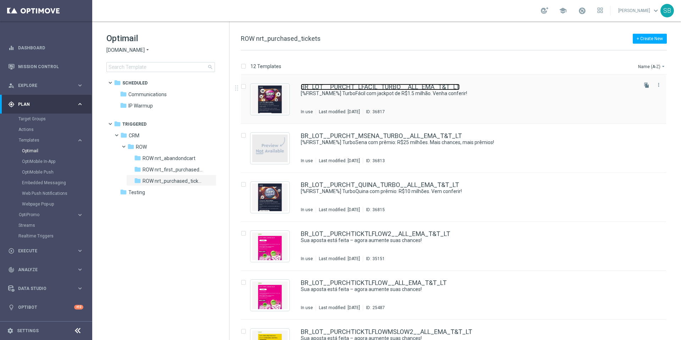
click at [394, 86] on link "BR_LOT__PURCHT_LFACIL_TURBO__ALL_EMA_T&T_LT" at bounding box center [380, 87] width 159 height 6
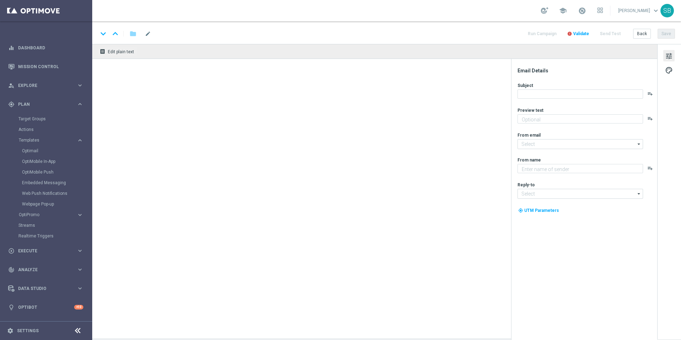
type textarea "Mais vencedores a cada jogada"
type input "[EMAIL_ADDRESS][DOMAIN_NAME]"
type textarea "[DOMAIN_NAME]"
type input "[EMAIL_ADDRESS][DOMAIN_NAME]"
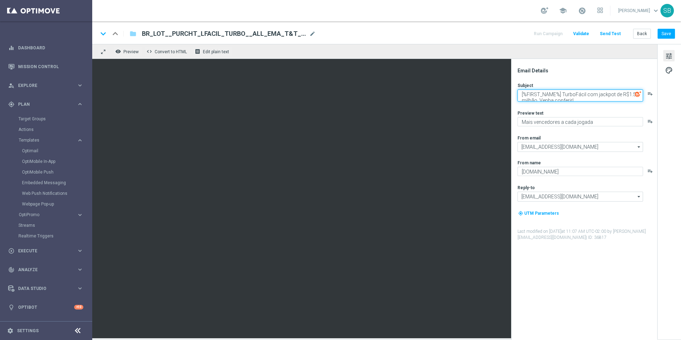
click at [576, 94] on textarea "[%FIRST_NAME%] TurboFácil com jackpot de R$1.5 milhão. Venha conferir!" at bounding box center [581, 95] width 126 height 12
click at [575, 94] on textarea "[%FIRST_NAME%] TurboFácil com jackpot de R$1.5 milhão. Venha conferir!" at bounding box center [581, 95] width 126 height 12
type textarea "[%FIRST_NAME%] Turbo Fácil com jackpot de R$1.5 milhão. Venha conferir!"
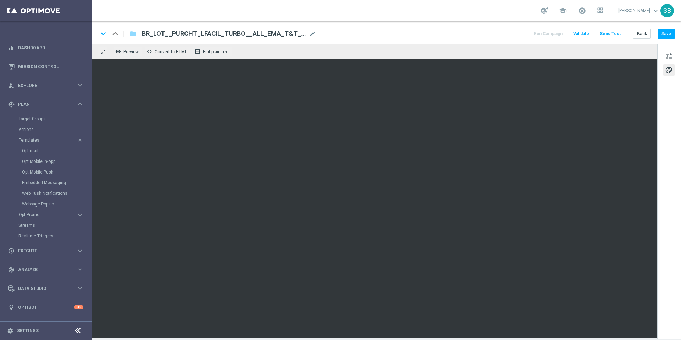
click at [464, 43] on div "keyboard_arrow_down keyboard_arrow_up folder BR_LOT__PURCHT_LFACIL_TURBO__ALL_E…" at bounding box center [386, 32] width 589 height 23
click at [668, 38] on button "Save" at bounding box center [666, 34] width 17 height 10
click at [136, 52] on span "Preview" at bounding box center [131, 51] width 15 height 5
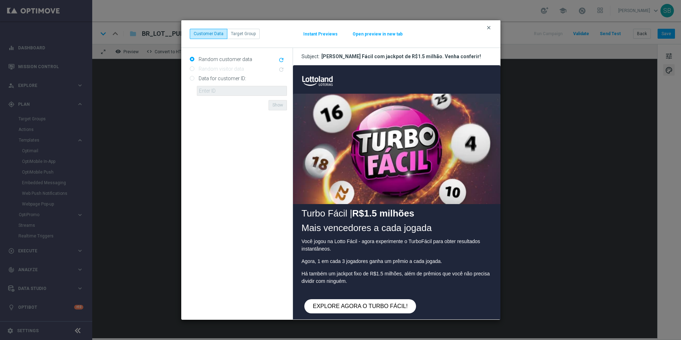
click at [490, 29] on icon "clear" at bounding box center [489, 28] width 6 height 6
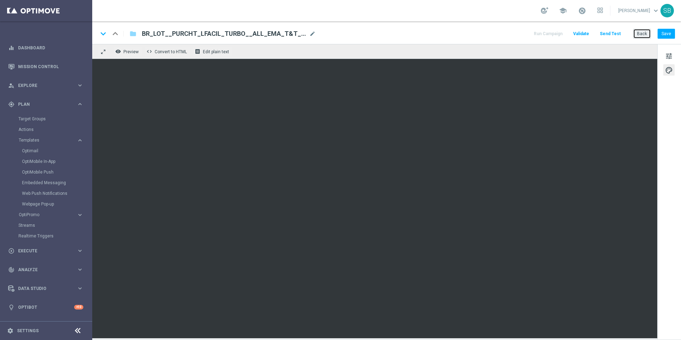
click at [641, 34] on button "Back" at bounding box center [643, 34] width 18 height 10
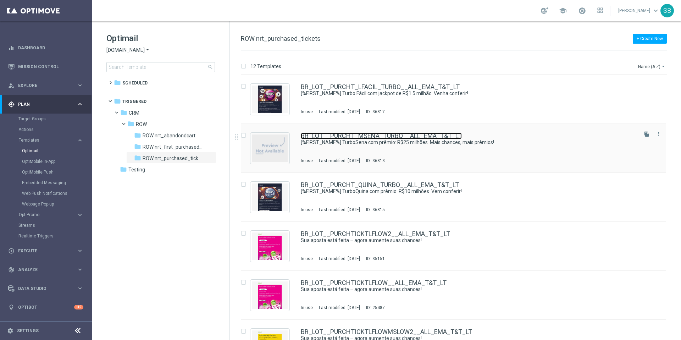
click at [379, 138] on link "BR_LOT__PURCHT_MSENA_TURBO__ALL_EMA_T&T_LT" at bounding box center [381, 136] width 161 height 6
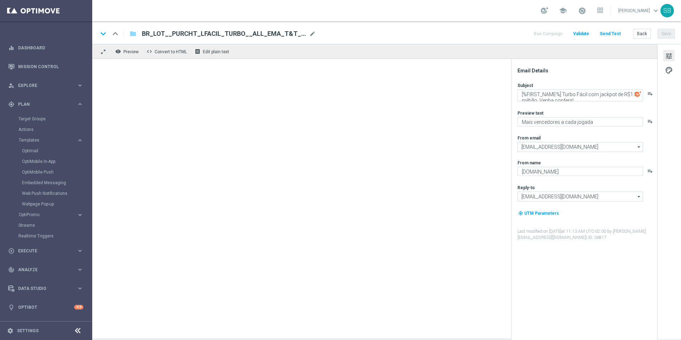
type textarea "[%FIRST_NAME%] TurboSena com prêmio: R$25 milhões. Mais chances, mais prêmios!"
type textarea "Ganhe em um instante com TurboSena."
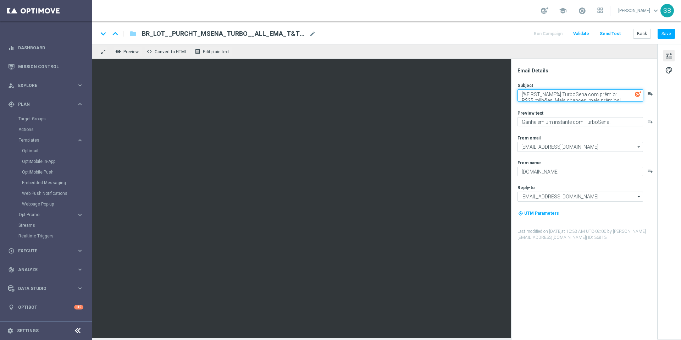
click at [575, 94] on textarea "[%FIRST_NAME%] TurboSena com prêmio: R$25 milhões. Mais chances, mais prêmios!" at bounding box center [581, 95] width 126 height 12
type textarea "[%FIRST_NAME%] Turbo [PERSON_NAME] com prêmio: R$25 milhões. Mais chances, mais…"
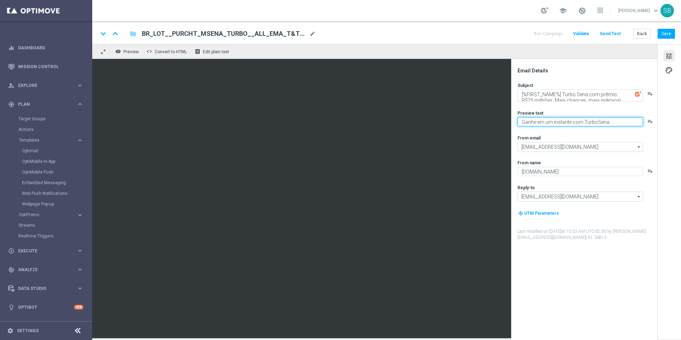
click at [596, 123] on textarea "Ganhe em um instante com TurboSena." at bounding box center [581, 121] width 126 height 9
type textarea "Ganhe em um instante com Turbo Sena."
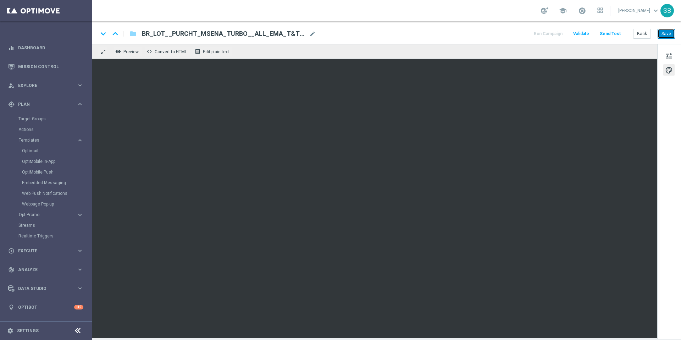
click at [669, 36] on button "Save" at bounding box center [666, 34] width 17 height 10
click at [135, 53] on span "Preview" at bounding box center [131, 51] width 15 height 5
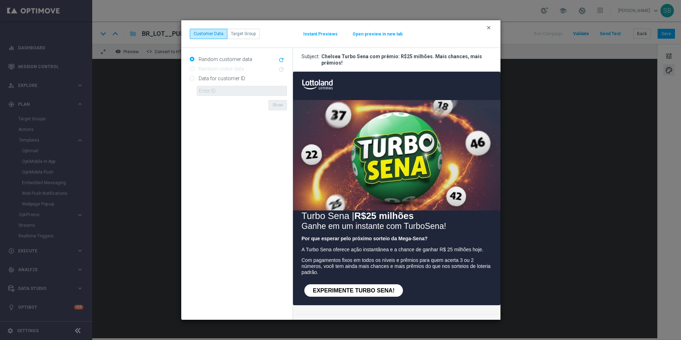
click at [489, 28] on icon "clear" at bounding box center [489, 28] width 6 height 6
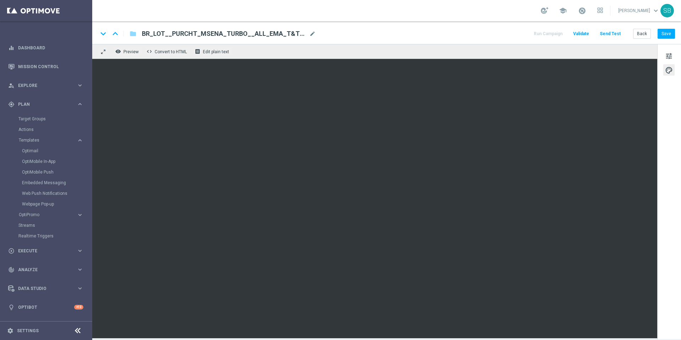
click at [428, 34] on div "keyboard_arrow_down keyboard_arrow_up folder BR_LOT__PURCHT_MSENA_TURBO__ALL_EM…" at bounding box center [386, 33] width 577 height 9
click at [664, 35] on button "Save" at bounding box center [666, 34] width 17 height 10
click at [648, 35] on button "Back" at bounding box center [643, 34] width 18 height 10
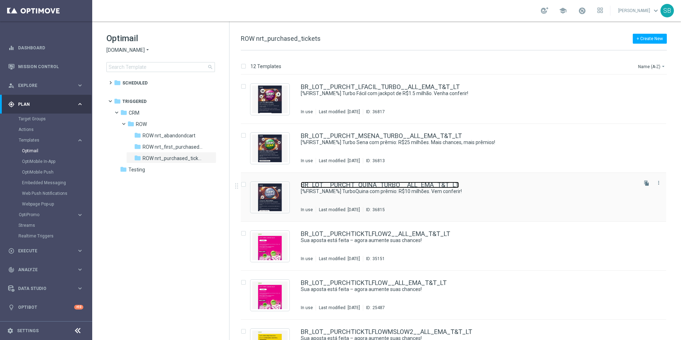
click at [352, 185] on link "BR_LOT__PURCHT_QUINA_TURBO__ALL_EMA_T&T_LT" at bounding box center [380, 185] width 158 height 6
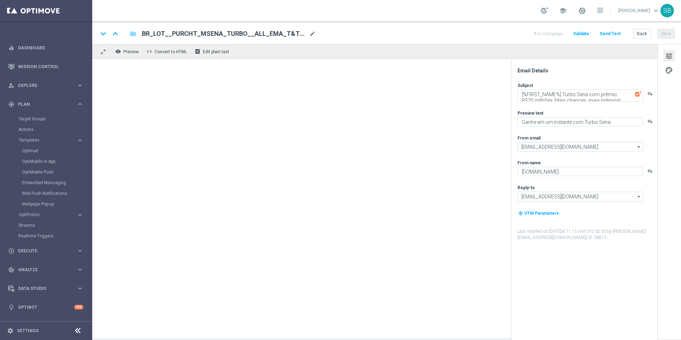
type textarea "[%FIRST_NAME%] TurboQuina com prêmio: R$10 milhões. Vem conferir!"
type textarea "Aumente suas chances com TurboQuina"
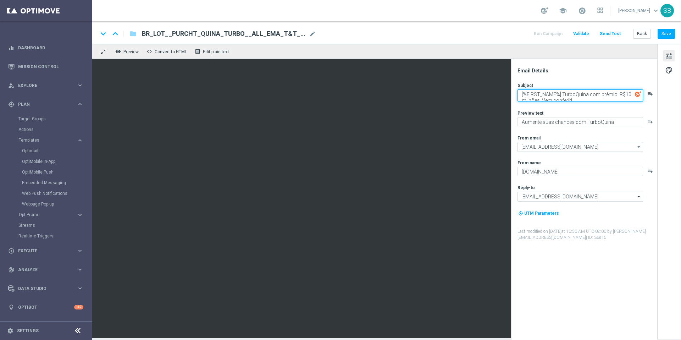
click at [575, 96] on textarea "[%FIRST_NAME%] TurboQuina com prêmio: R$10 milhões. Vem conferir!" at bounding box center [581, 95] width 126 height 12
type textarea "[%FIRST_NAME%] Turbo [PERSON_NAME] com prêmio: R$10 milhões. Vem conferir!"
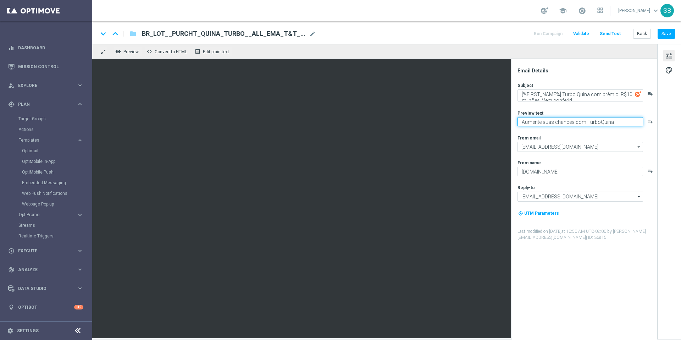
click at [598, 123] on textarea "Aumente suas chances com TurboQuina" at bounding box center [581, 121] width 126 height 9
type textarea "Aumente suas chances com Turbo Quina"
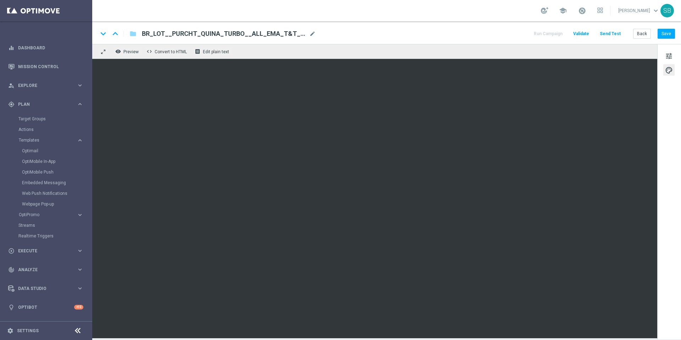
click at [449, 31] on div "keyboard_arrow_down keyboard_arrow_up folder BR_LOT__PURCHT_QUINA_TURBO__ALL_EM…" at bounding box center [386, 33] width 577 height 9
click at [665, 34] on button "Save" at bounding box center [666, 34] width 17 height 10
click at [134, 52] on span "Preview" at bounding box center [131, 51] width 15 height 5
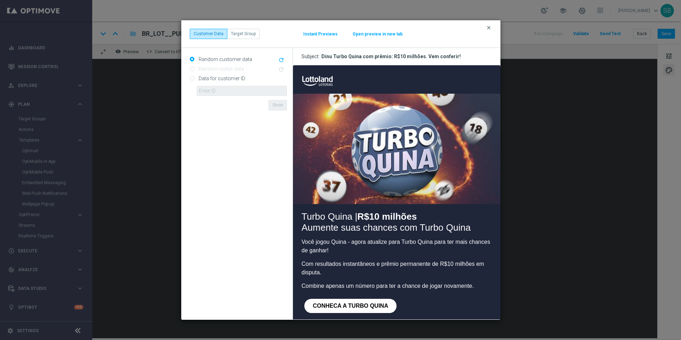
click at [489, 28] on icon "clear" at bounding box center [489, 28] width 6 height 6
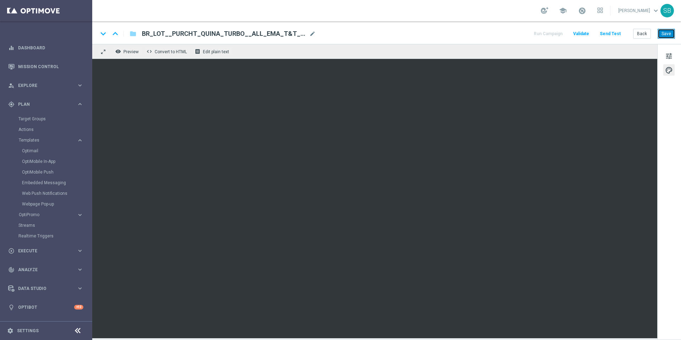
click at [665, 34] on button "Save" at bounding box center [666, 34] width 17 height 10
click at [639, 35] on button "Back" at bounding box center [643, 34] width 18 height 10
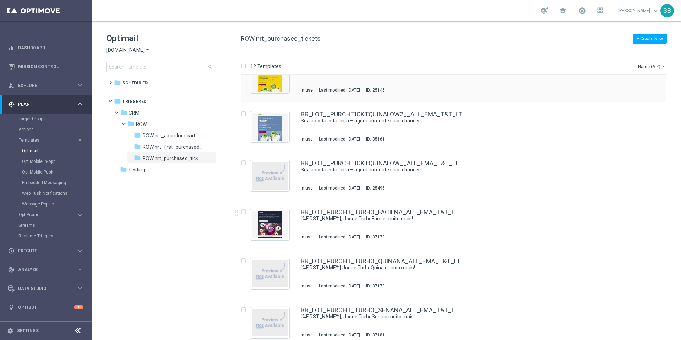
scroll to position [323, 0]
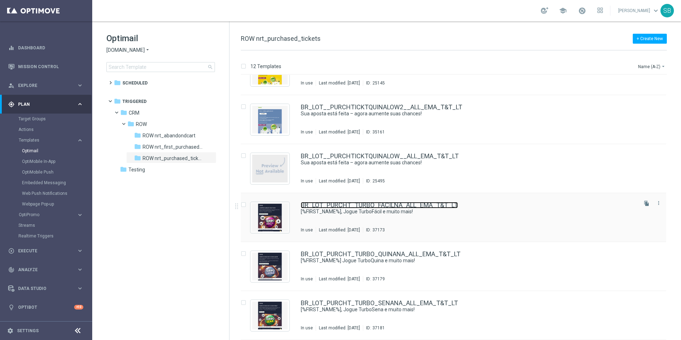
click at [378, 206] on link "BR_LOT_PURCHT_TURBO_FACILNA_ALL_EMA_T&T_LT" at bounding box center [379, 205] width 157 height 6
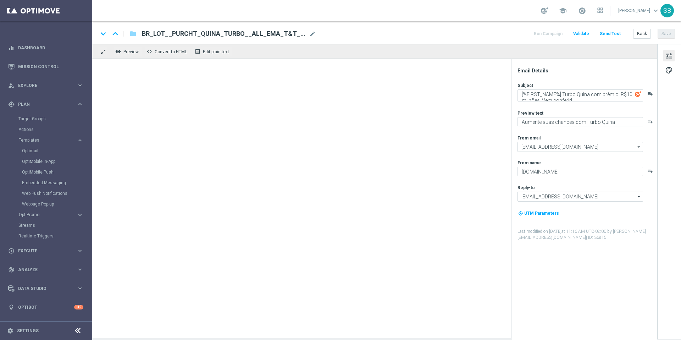
type textarea "[%FIRST_NAME%], Jogue TurboFácil e muito mais!"
type textarea "Cadastre-se e jogue agora!"
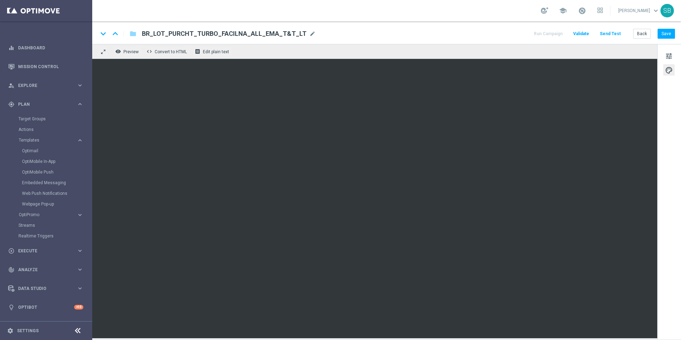
click at [456, 37] on div "keyboard_arrow_down keyboard_arrow_up folder BR_LOT_PURCHT_TURBO_FACILNA_ALL_EM…" at bounding box center [386, 33] width 577 height 9
click at [669, 35] on button "Save" at bounding box center [666, 34] width 17 height 10
click at [131, 54] on span "Preview" at bounding box center [131, 51] width 15 height 5
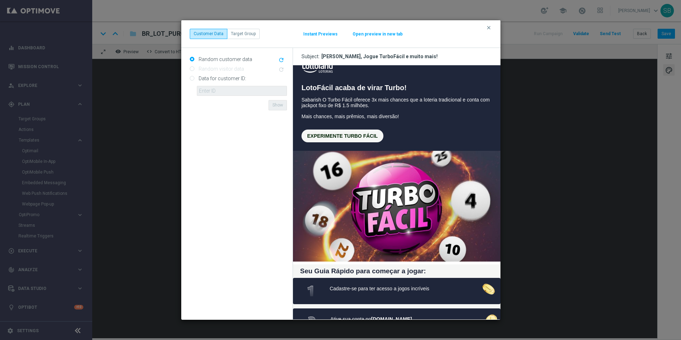
scroll to position [12, 0]
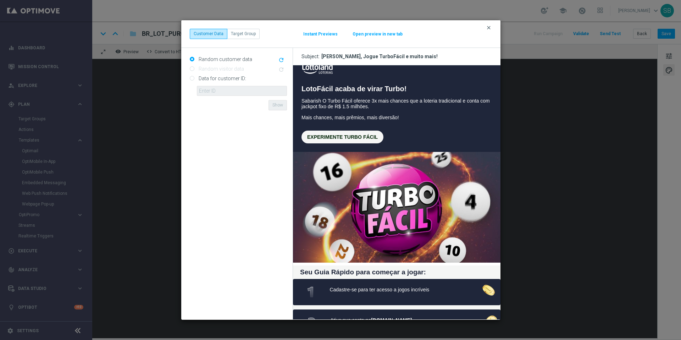
click at [490, 29] on icon "clear" at bounding box center [489, 28] width 6 height 6
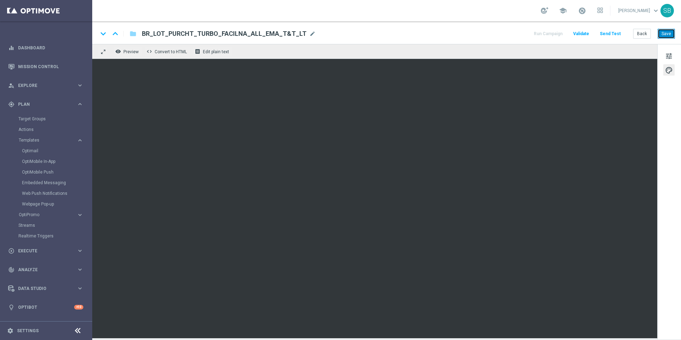
click at [666, 35] on button "Save" at bounding box center [666, 34] width 17 height 10
click at [646, 35] on button "Back" at bounding box center [643, 34] width 18 height 10
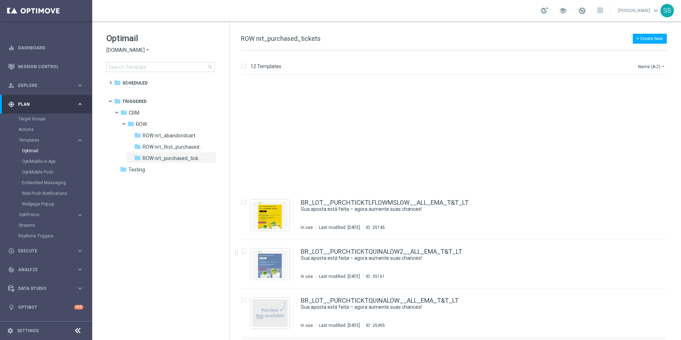
scroll to position [323, 0]
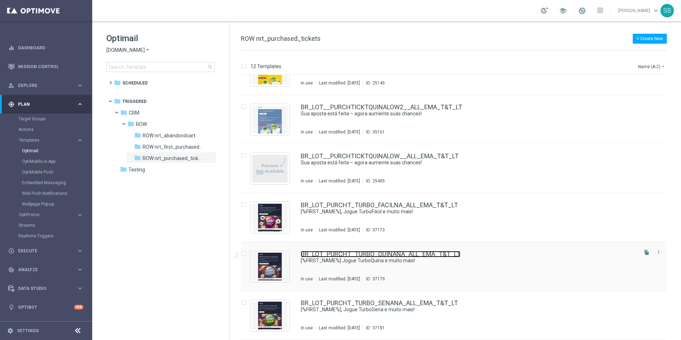
click at [366, 255] on link "BR_LOT_PURCHT_TURBO_QUINANA_ALL_EMA_T&T_LT" at bounding box center [381, 254] width 160 height 6
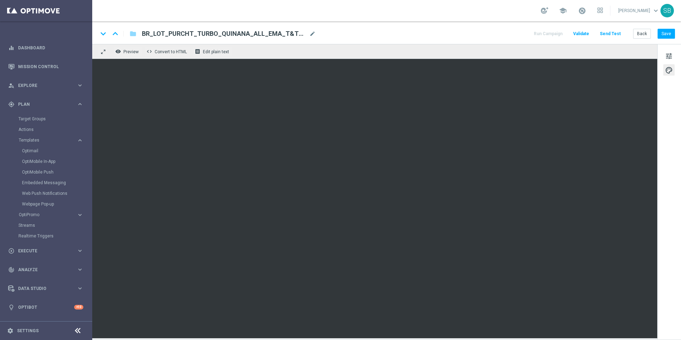
click at [451, 36] on div "keyboard_arrow_down keyboard_arrow_up folder BR_LOT_PURCHT_TURBO_QUINANA_ALL_EM…" at bounding box center [386, 33] width 577 height 9
click at [412, 34] on div "keyboard_arrow_down keyboard_arrow_up folder BR_LOT_PURCHT_TURBO_QUINANA_ALL_EM…" at bounding box center [386, 33] width 577 height 9
click at [436, 36] on div "keyboard_arrow_down keyboard_arrow_up folder BR_LOT_PURCHT_TURBO_QUINANA_ALL_EM…" at bounding box center [386, 33] width 577 height 9
click at [493, 34] on div "keyboard_arrow_down keyboard_arrow_up folder BR_LOT_PURCHT_TURBO_QUINANA_ALL_EM…" at bounding box center [386, 33] width 577 height 9
click at [665, 37] on button "Save" at bounding box center [666, 34] width 17 height 10
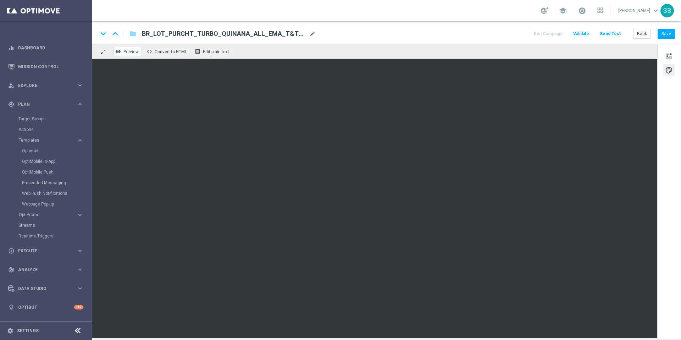
click at [126, 53] on span "Preview" at bounding box center [131, 51] width 15 height 5
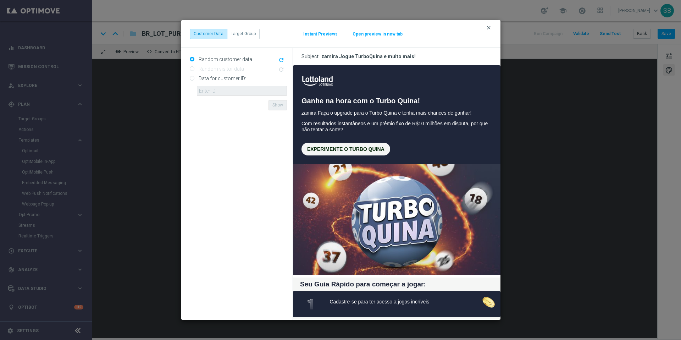
click at [489, 29] on icon "clear" at bounding box center [489, 28] width 6 height 6
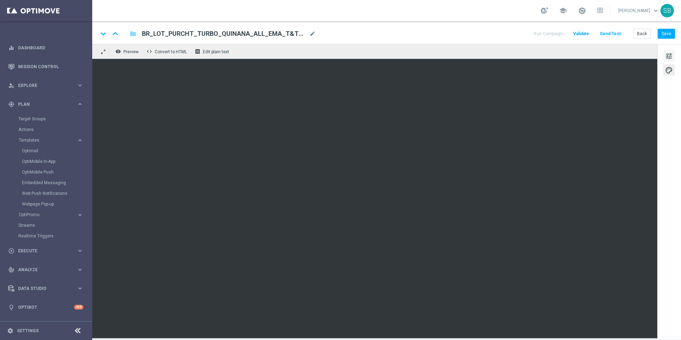
click at [669, 55] on span "tune" at bounding box center [669, 55] width 8 height 9
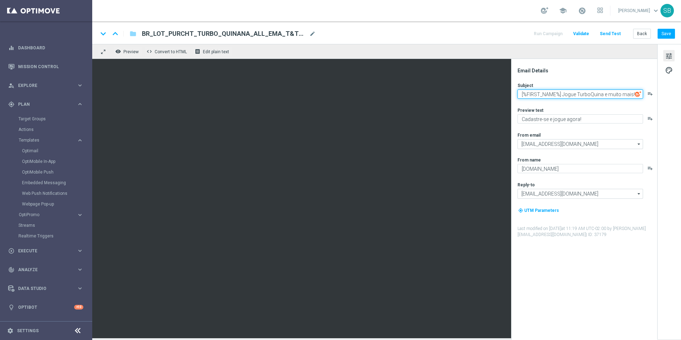
click at [589, 95] on textarea "[%FIRST_NAME%] Jogue TurboQuina e muito mais!" at bounding box center [581, 93] width 126 height 9
type textarea "[%FIRST_NAME%] Jogue Turbo Quina e muito mais!"
click at [669, 36] on button "Save" at bounding box center [666, 34] width 17 height 10
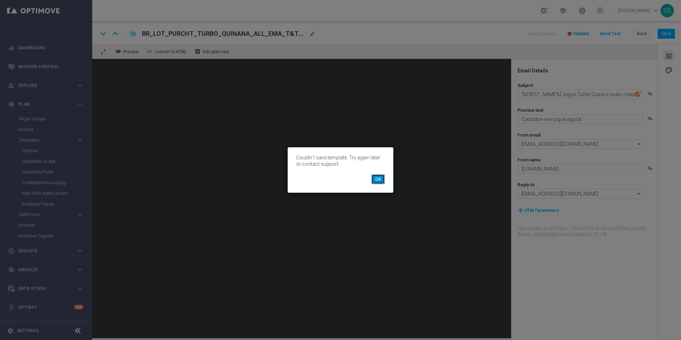
click at [379, 180] on button "OK" at bounding box center [378, 179] width 13 height 10
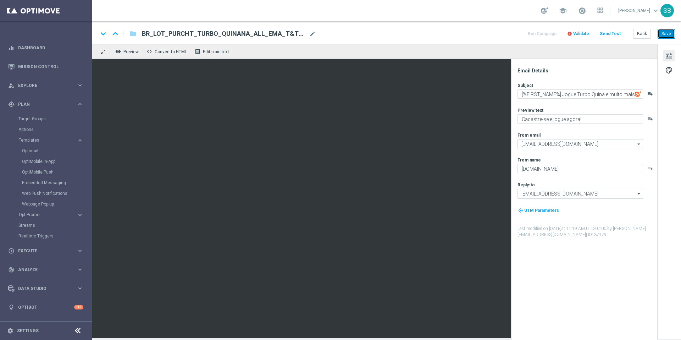
click at [664, 34] on button "Save" at bounding box center [666, 34] width 17 height 10
click at [645, 33] on button "Back" at bounding box center [643, 34] width 18 height 10
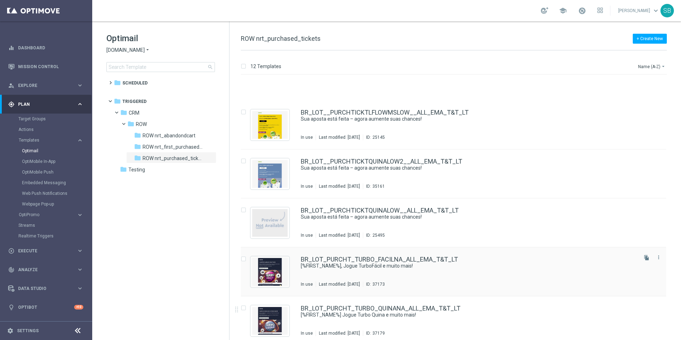
scroll to position [323, 0]
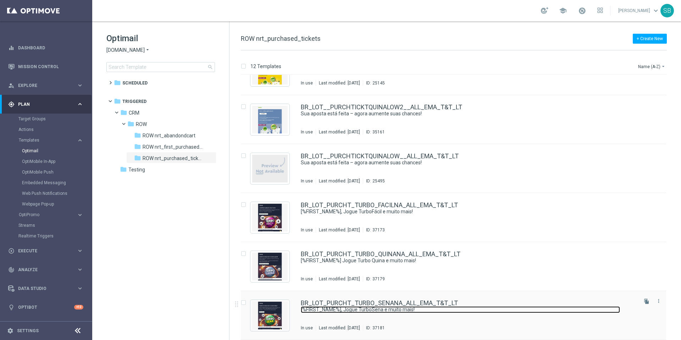
click at [361, 306] on link "[%FIRST_NAME%], Jogue TurboSena e muito mais!" at bounding box center [460, 309] width 319 height 7
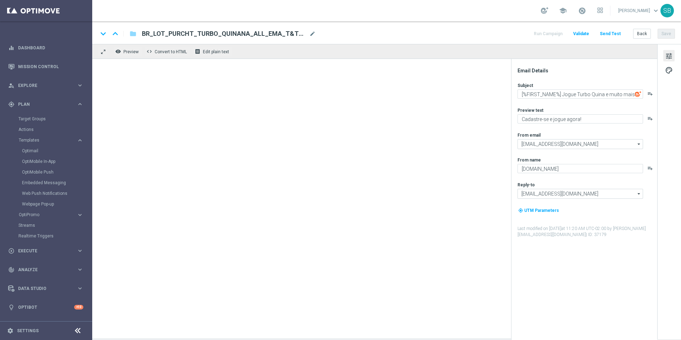
type textarea "[%FIRST_NAME%], Jogue TurboSena e muito mais!"
type textarea "Prêmios imediatos no TurboSena!"
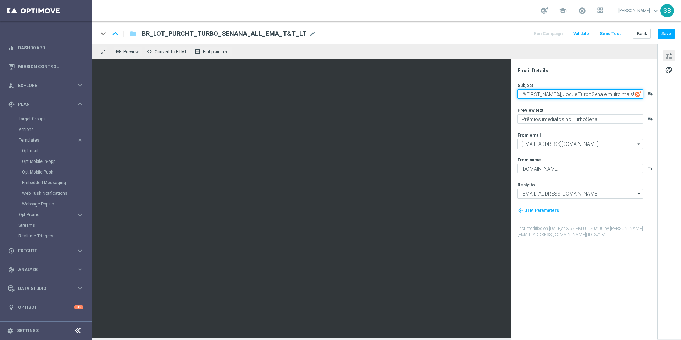
click at [590, 96] on textarea "[%FIRST_NAME%], Jogue TurboSena e muito mais!" at bounding box center [581, 93] width 126 height 9
type textarea "[%FIRST_NAME%], Jogue Turbo Sena e muito mais!"
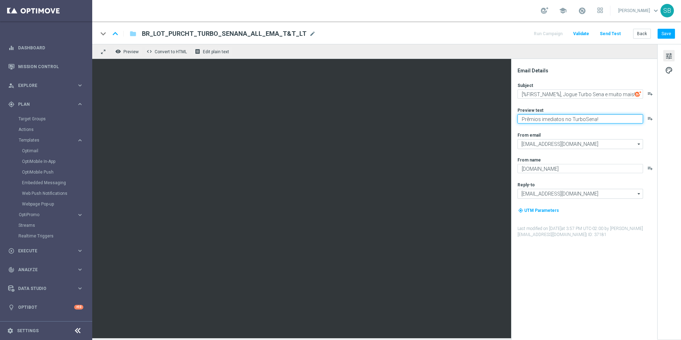
click at [583, 120] on textarea "Prêmios imediatos no TurboSena!" at bounding box center [581, 118] width 126 height 9
type textarea "Prêmios imediatos no Turbo Sena!"
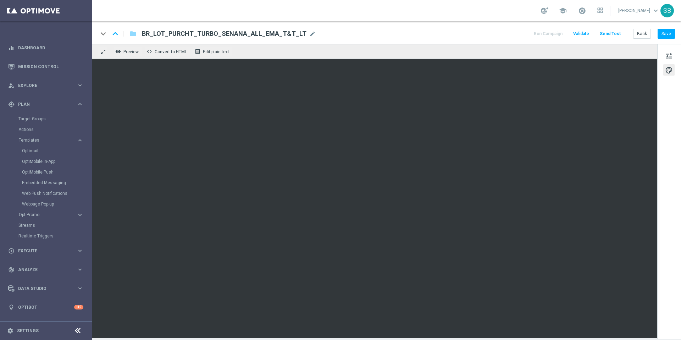
click at [440, 37] on div "keyboard_arrow_down keyboard_arrow_up folder BR_LOT_PURCHT_TURBO_SENANA_ALL_EMA…" at bounding box center [386, 33] width 577 height 9
click at [448, 35] on div "keyboard_arrow_down keyboard_arrow_up folder BR_LOT_PURCHT_TURBO_SENANA_ALL_EMA…" at bounding box center [386, 33] width 577 height 9
click at [670, 33] on button "Save" at bounding box center [666, 34] width 17 height 10
click at [667, 35] on button "Save" at bounding box center [666, 34] width 17 height 10
click at [648, 36] on button "Back" at bounding box center [643, 34] width 18 height 10
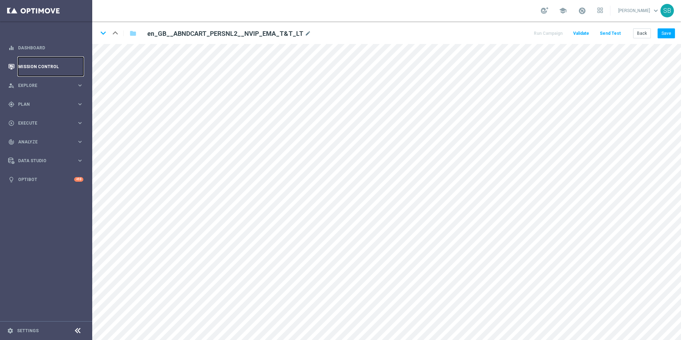
click at [31, 65] on link "Mission Control" at bounding box center [50, 66] width 65 height 19
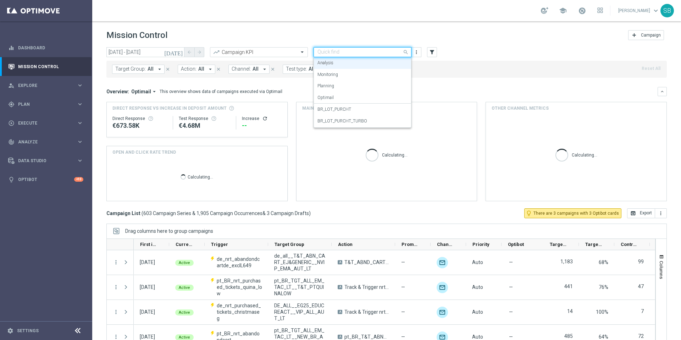
click at [405, 51] on span at bounding box center [406, 52] width 9 height 9
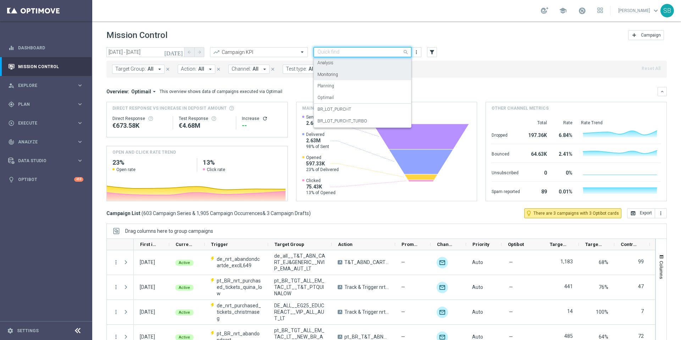
click at [332, 76] on label "Monitoring" at bounding box center [328, 75] width 21 height 6
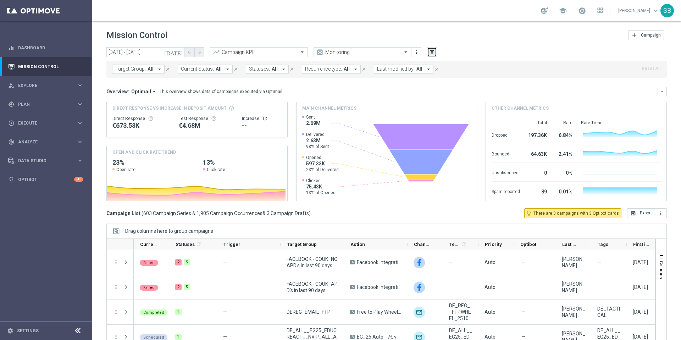
click at [432, 51] on icon "filter_alt" at bounding box center [432, 52] width 6 height 6
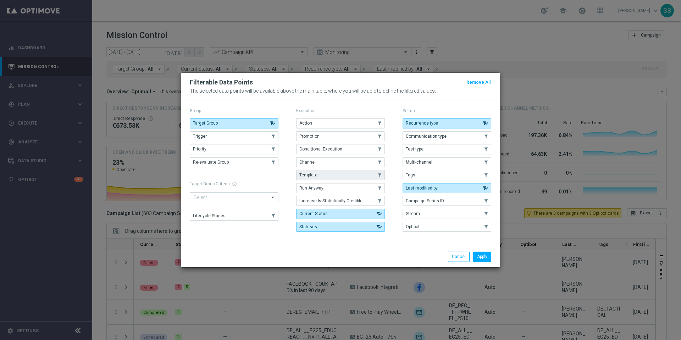
click at [322, 173] on button "Template" at bounding box center [340, 175] width 89 height 10
click at [218, 125] on button "Target Group" at bounding box center [234, 123] width 89 height 10
click at [492, 255] on li "Apply" at bounding box center [483, 257] width 22 height 10
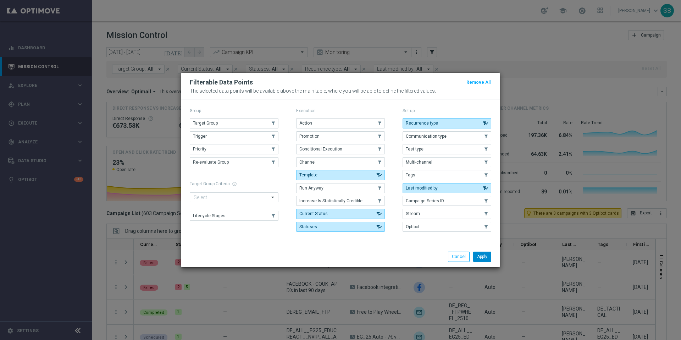
click at [487, 258] on button "Apply" at bounding box center [482, 257] width 18 height 10
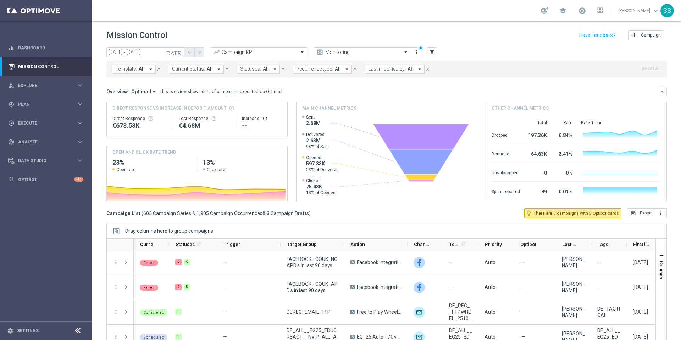
click at [135, 70] on span "Template:" at bounding box center [126, 69] width 22 height 6
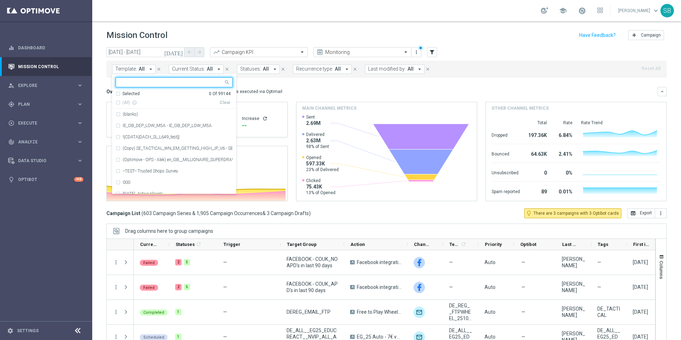
click at [132, 80] on input "text" at bounding box center [172, 83] width 104 height 6
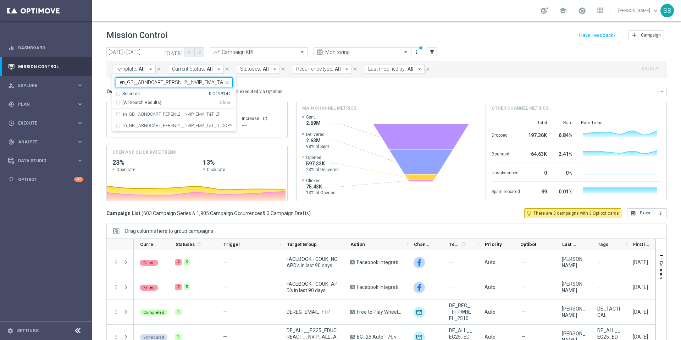
scroll to position [0, 8]
click at [119, 114] on div "en_GB__ABNDCART_PERSNL2__NVIP_EMA_T&T_LT" at bounding box center [174, 114] width 117 height 11
type input "en_GB__ABNDCART_PERSNL2__NVIP_EMA_T&T_LT"
click at [328, 94] on div "Overview: Optimail arrow_drop_down This overview shows data of campaigns execut…" at bounding box center [382, 91] width 552 height 6
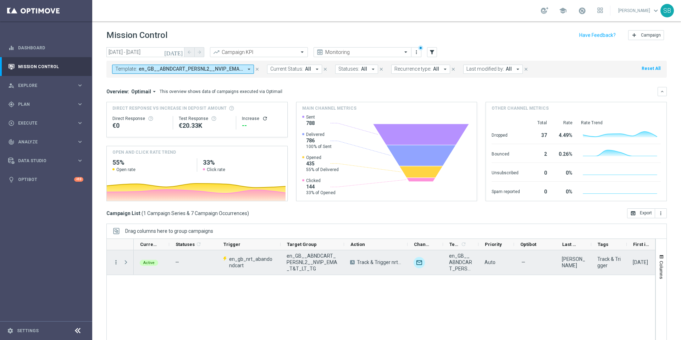
click at [116, 264] on icon "more_vert" at bounding box center [116, 262] width 6 height 6
click at [142, 279] on div "show_chart Campaign Metrics" at bounding box center [159, 277] width 80 height 10
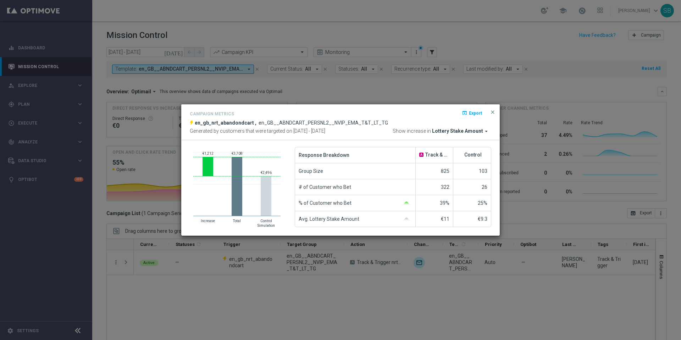
click at [100, 140] on modal-container "Campaign Metrics open_in_browser Export en_gb_nrt_abandondcart , en_GB__ABNDCAR…" at bounding box center [340, 170] width 681 height 340
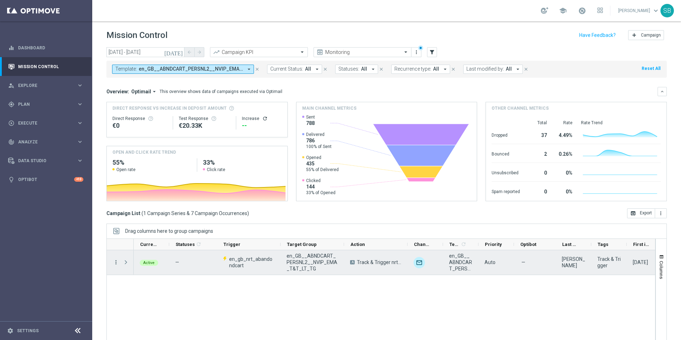
click at [116, 262] on icon "more_vert" at bounding box center [116, 262] width 6 height 6
click at [144, 279] on div "Campaign Metrics" at bounding box center [163, 276] width 66 height 5
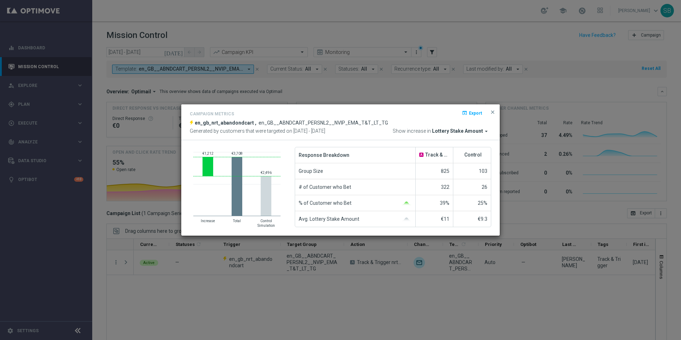
click at [485, 131] on icon "arrow_drop_down" at bounding box center [486, 131] width 6 height 6
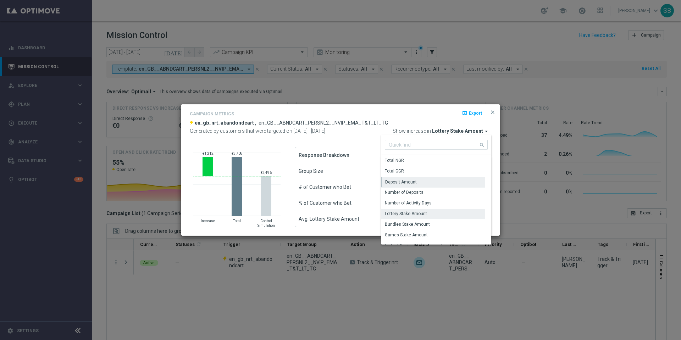
click at [422, 185] on div "Deposit Amount" at bounding box center [434, 182] width 104 height 11
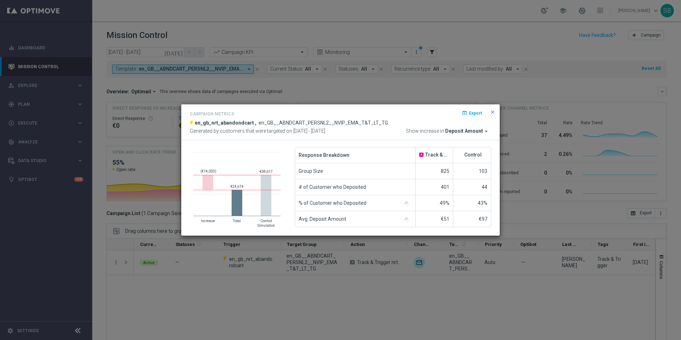
click at [486, 132] on icon "arrow_drop_down" at bounding box center [486, 131] width 6 height 6
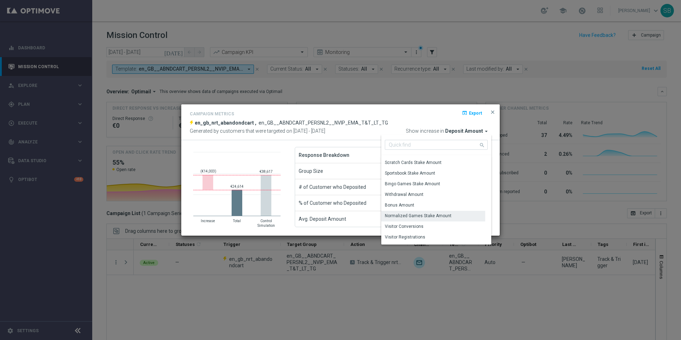
scroll to position [90, 0]
click at [421, 200] on div "Withdrawal Amount" at bounding box center [404, 198] width 39 height 6
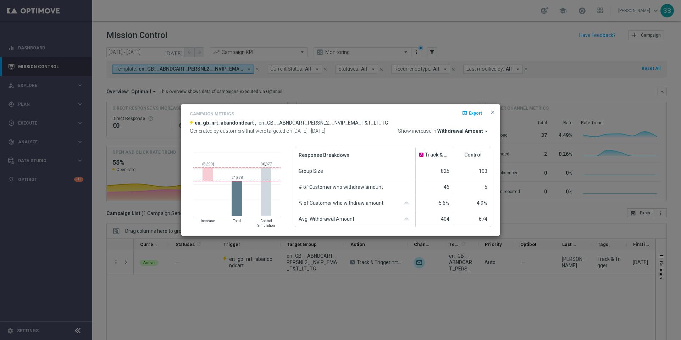
click at [484, 131] on icon "arrow_drop_down" at bounding box center [486, 131] width 6 height 6
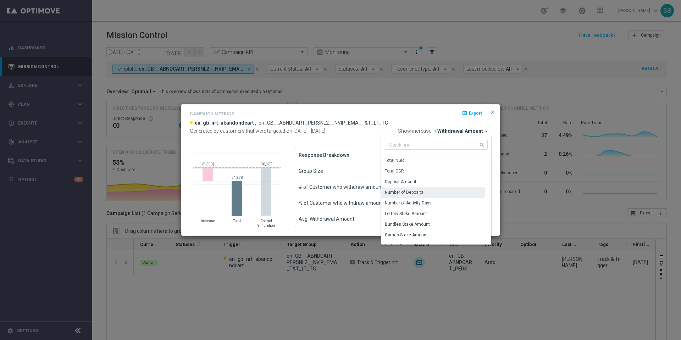
click at [406, 190] on div "Number of Deposits" at bounding box center [404, 192] width 39 height 6
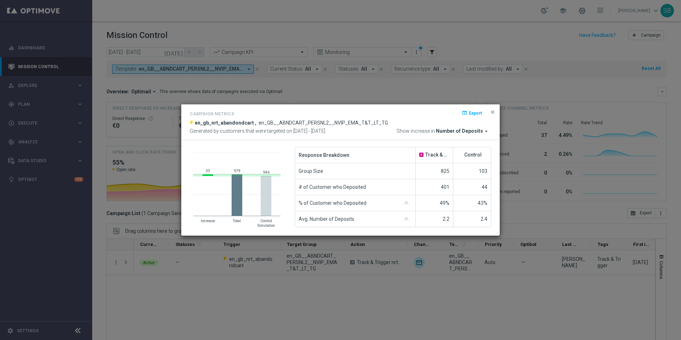
click at [486, 131] on icon "arrow_drop_down" at bounding box center [486, 131] width 6 height 6
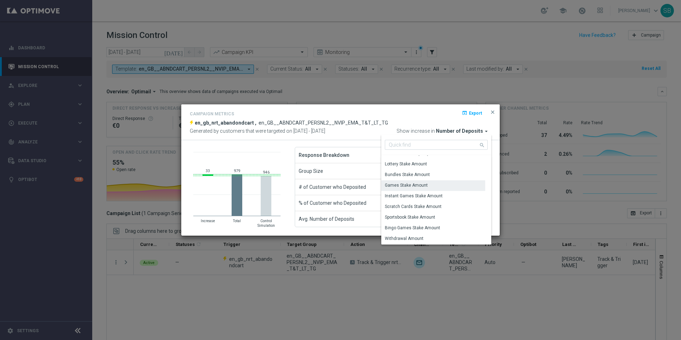
scroll to position [53, 0]
click at [419, 162] on div "Lottery Stake Amount" at bounding box center [406, 161] width 42 height 6
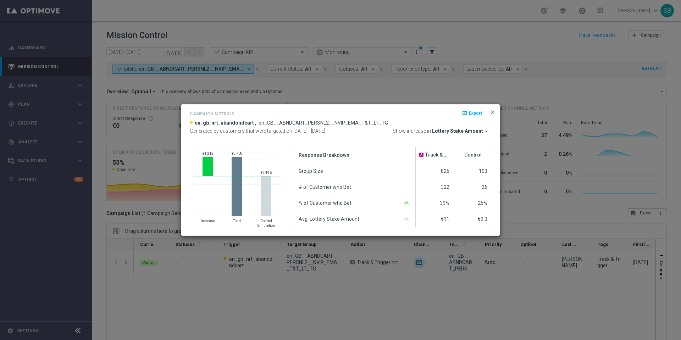
click at [492, 111] on span "close" at bounding box center [493, 112] width 6 height 6
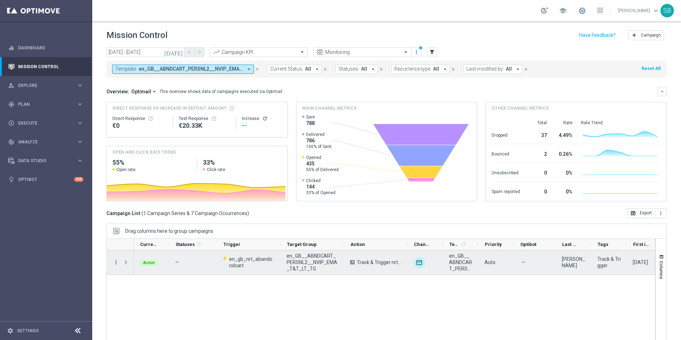
click at [115, 263] on icon "more_vert" at bounding box center [116, 262] width 6 height 6
click at [140, 266] on span "Campaign Details" at bounding box center [148, 266] width 36 height 5
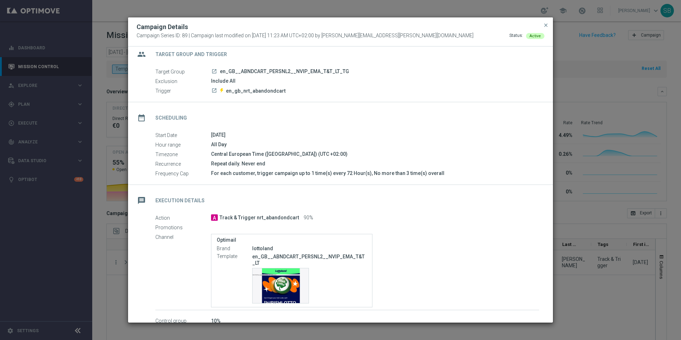
scroll to position [0, 0]
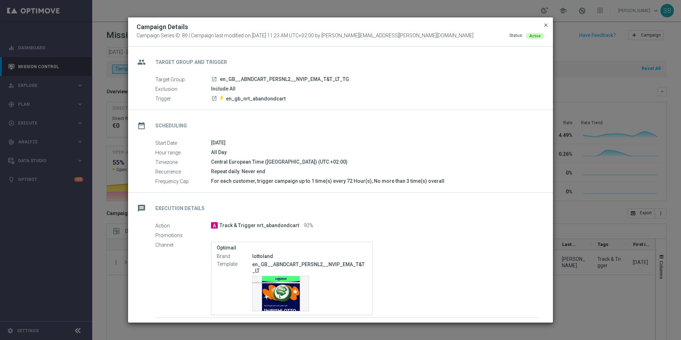
click at [547, 26] on span "close" at bounding box center [546, 25] width 6 height 6
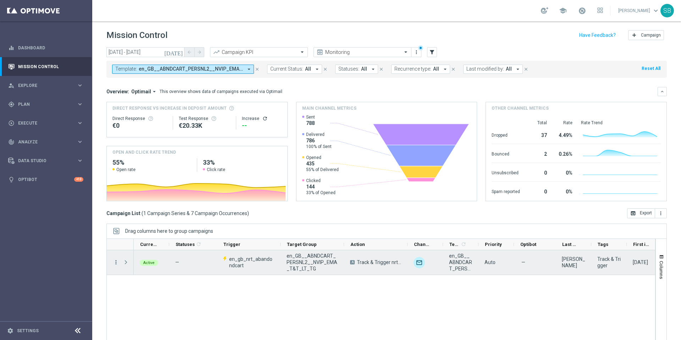
click at [116, 265] on icon "more_vert" at bounding box center [116, 262] width 6 height 6
click at [157, 286] on span "Channel Metrics" at bounding box center [146, 286] width 33 height 5
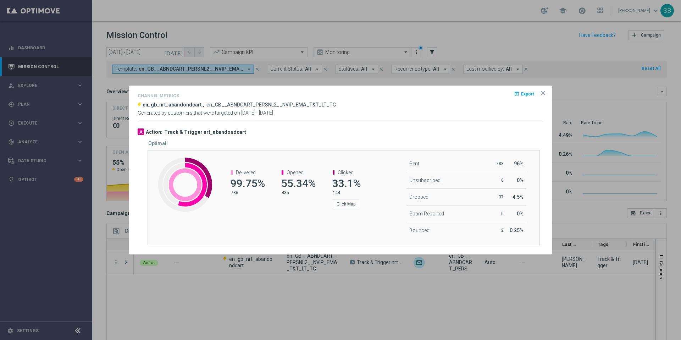
click at [543, 95] on icon "icon" at bounding box center [543, 92] width 7 height 7
